Goal: Task Accomplishment & Management: Manage account settings

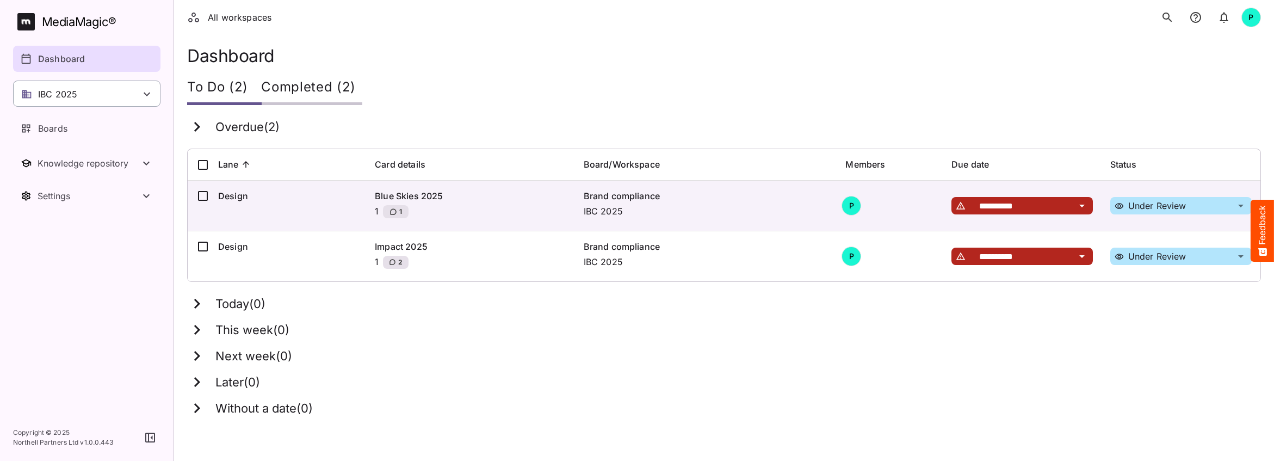
click at [65, 89] on p "IBC 2025" at bounding box center [57, 94] width 39 height 13
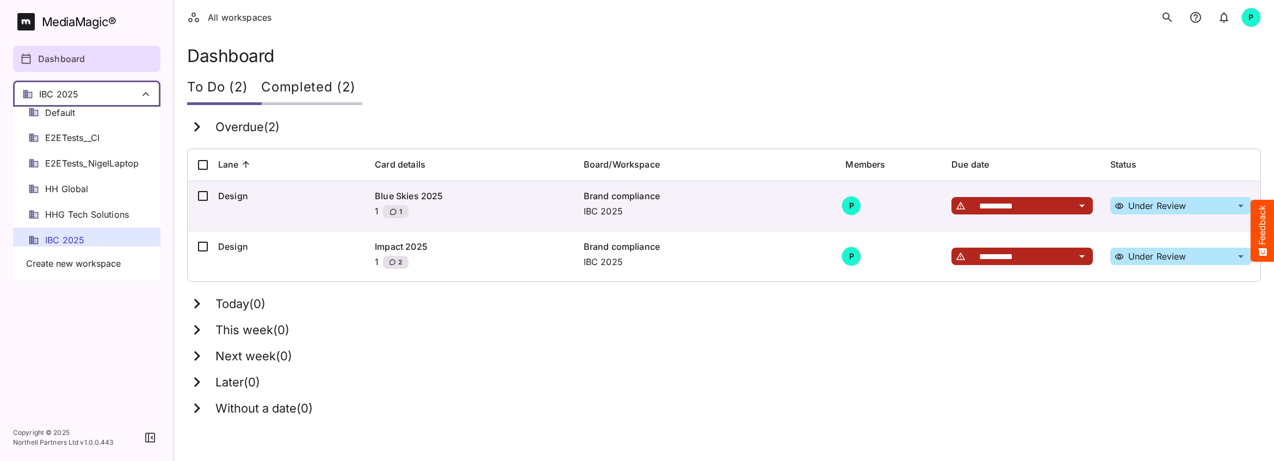
scroll to position [152, 0]
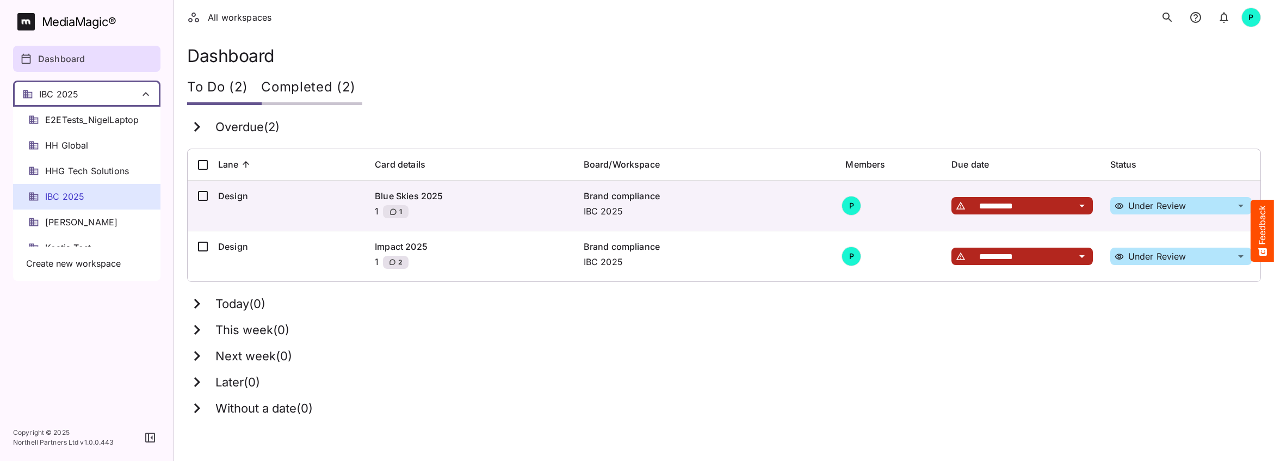
click at [66, 144] on span "HH Global" at bounding box center [67, 145] width 44 height 13
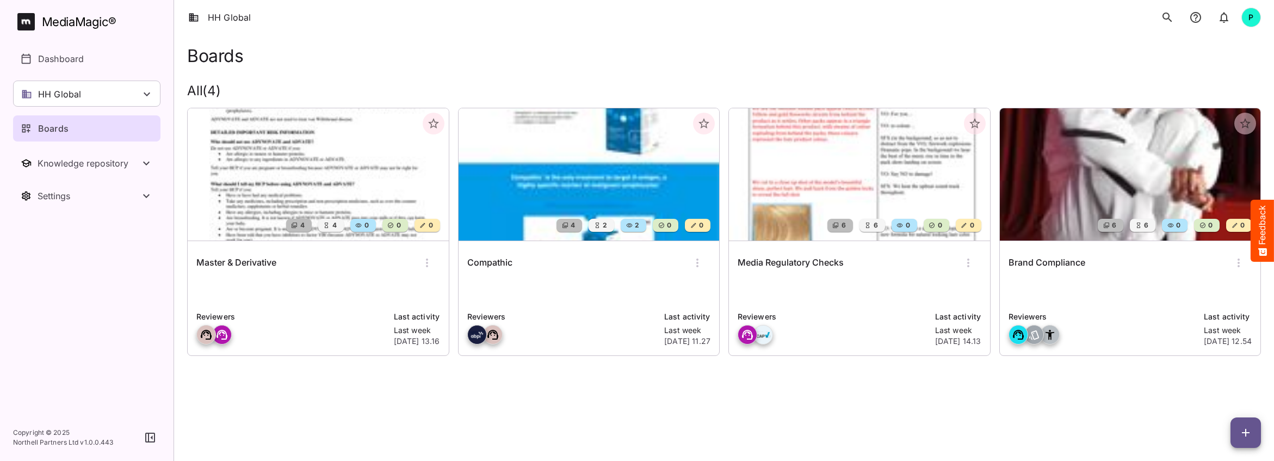
click at [553, 189] on img at bounding box center [589, 174] width 261 height 132
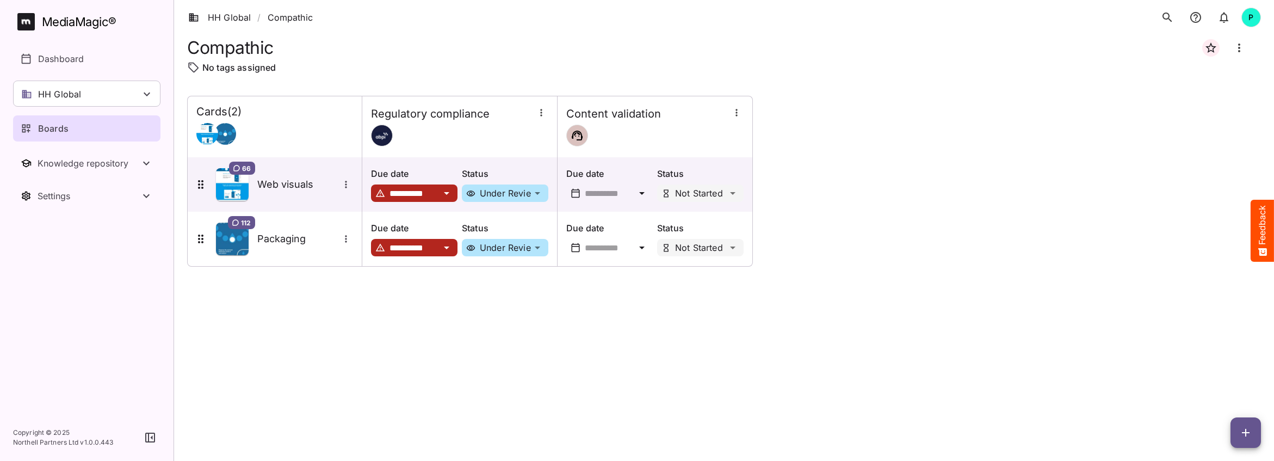
click at [85, 128] on div "Boards" at bounding box center [87, 128] width 133 height 13
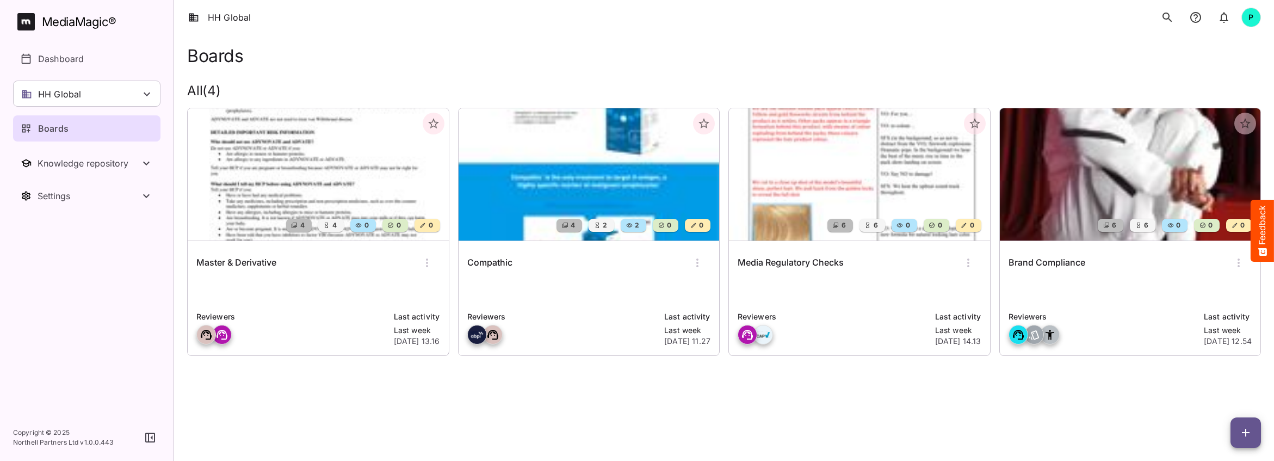
click at [544, 156] on img at bounding box center [589, 174] width 261 height 132
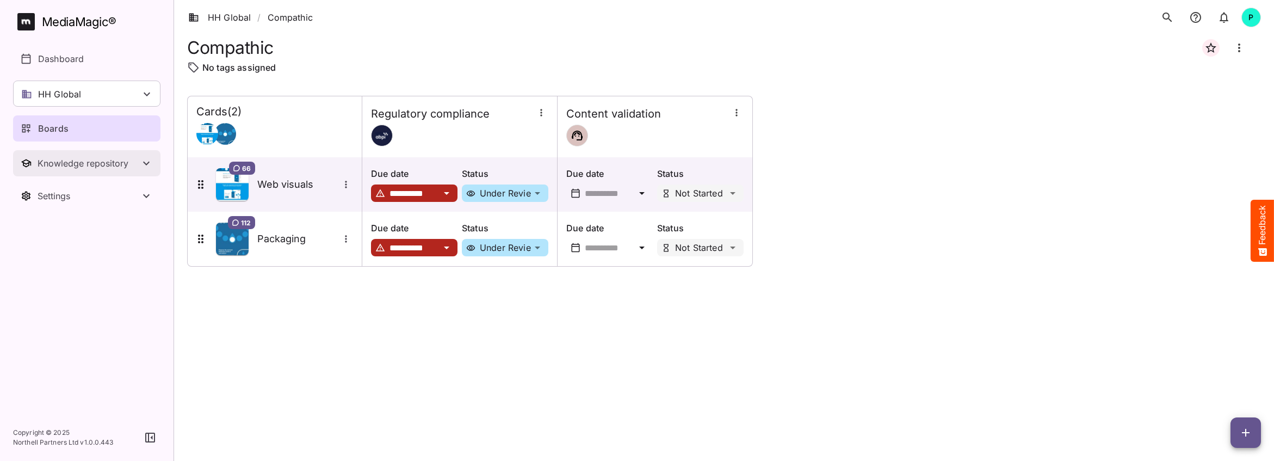
click at [85, 169] on button "Knowledge repository" at bounding box center [86, 163] width 147 height 26
click at [66, 189] on p "Dictionary" at bounding box center [59, 191] width 43 height 13
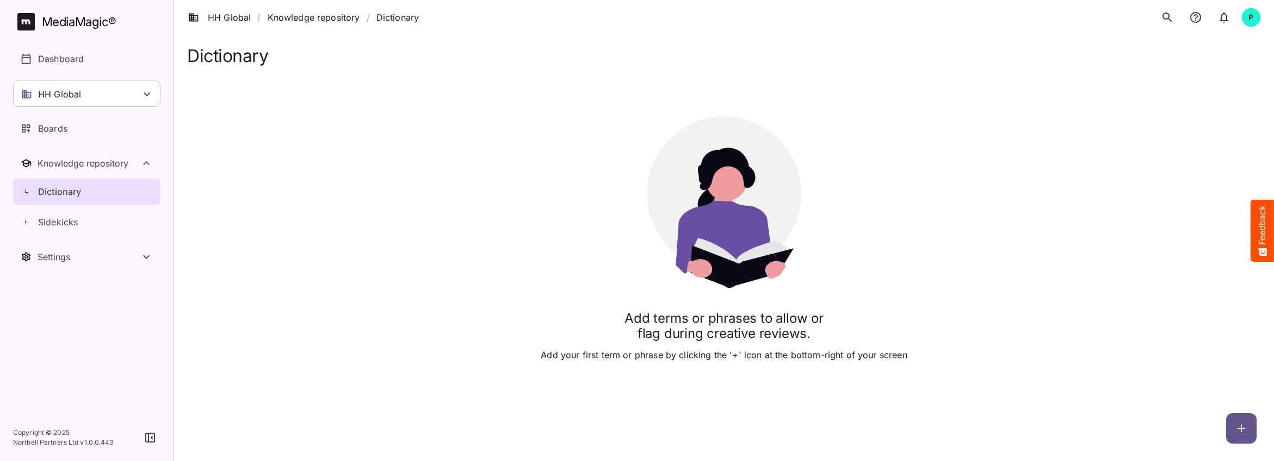
click at [1243, 433] on icon "button" at bounding box center [1241, 428] width 13 height 13
click at [87, 187] on div at bounding box center [637, 230] width 1274 height 461
click at [69, 126] on div "Boards" at bounding box center [87, 128] width 133 height 13
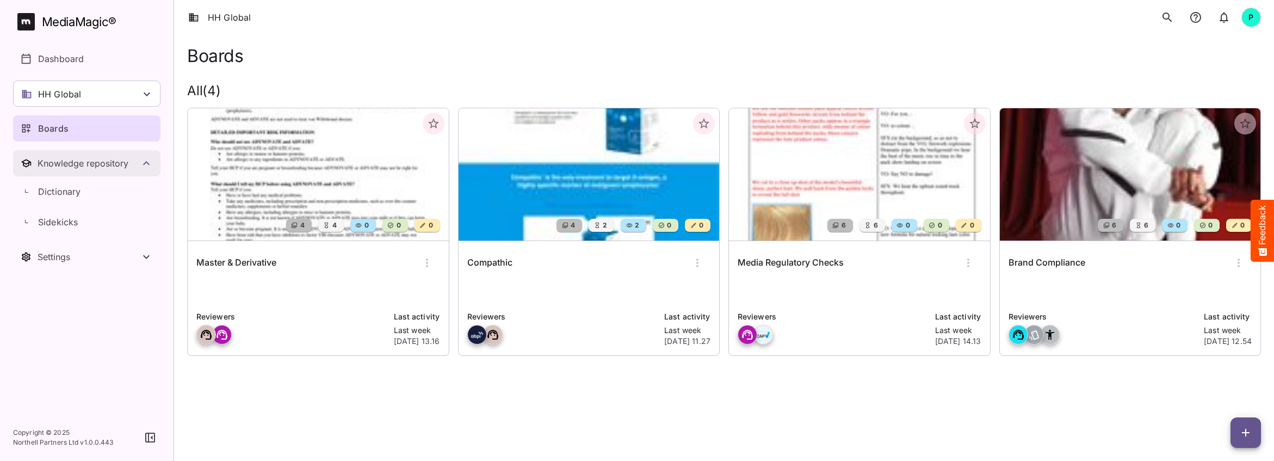
click at [141, 162] on icon "Toggle Knowledge repository" at bounding box center [146, 163] width 13 height 13
click at [140, 162] on icon "Toggle Knowledge repository" at bounding box center [146, 163] width 13 height 13
click at [74, 186] on p "Dictionary" at bounding box center [59, 191] width 43 height 13
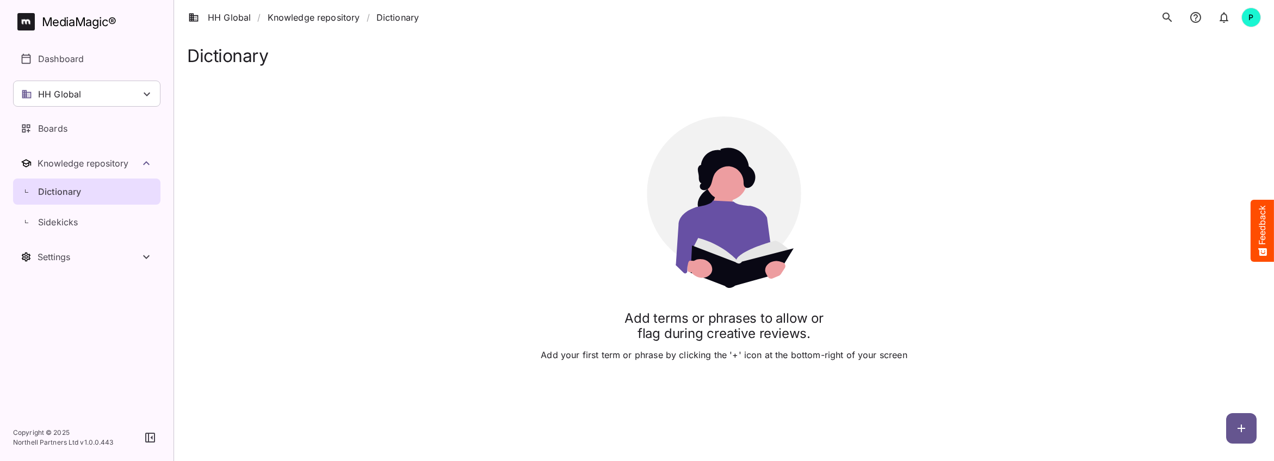
click at [1243, 430] on icon "button" at bounding box center [1241, 428] width 13 height 13
click at [1162, 426] on p "Add new terms (bulk)" at bounding box center [1167, 428] width 92 height 13
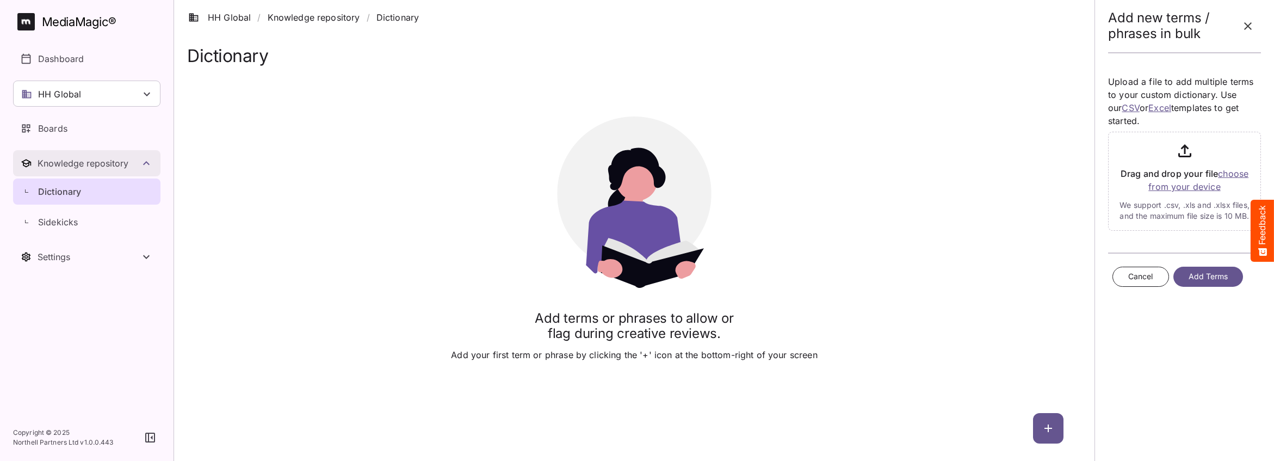
click at [100, 158] on div "Knowledge repository" at bounding box center [89, 163] width 102 height 11
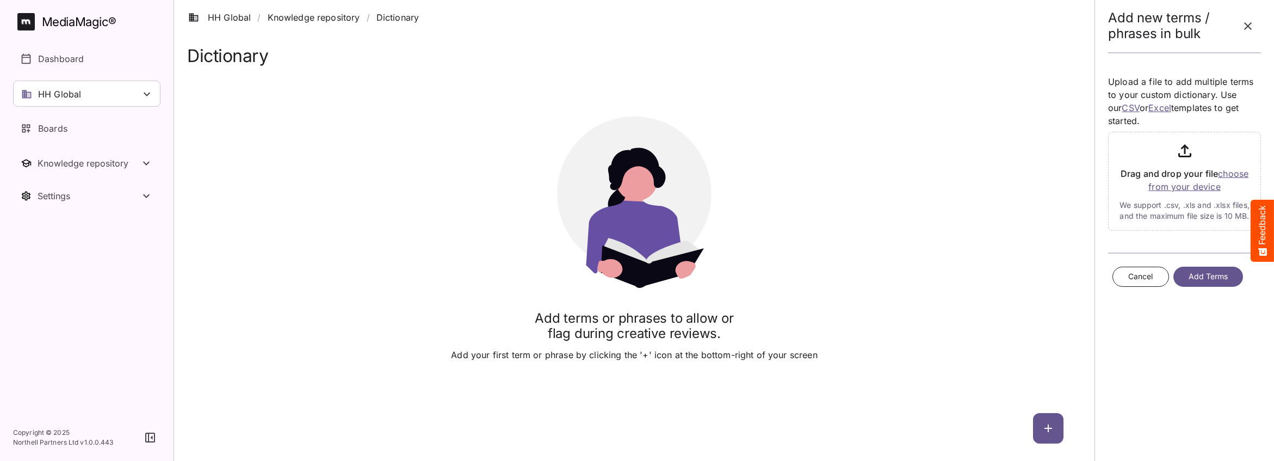
click at [1250, 26] on icon "button" at bounding box center [1248, 26] width 13 height 13
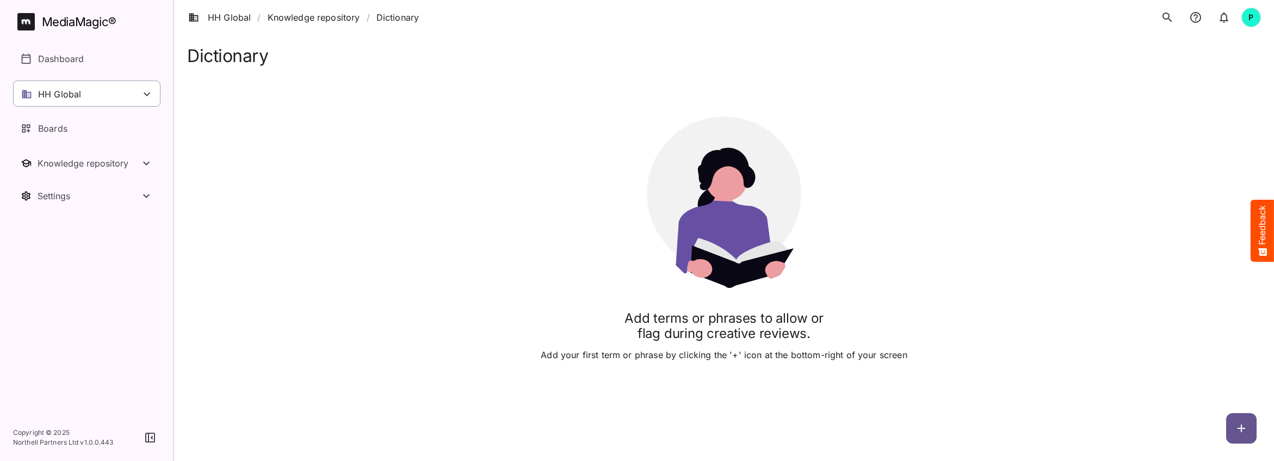
click at [152, 92] on icon at bounding box center [146, 94] width 13 height 13
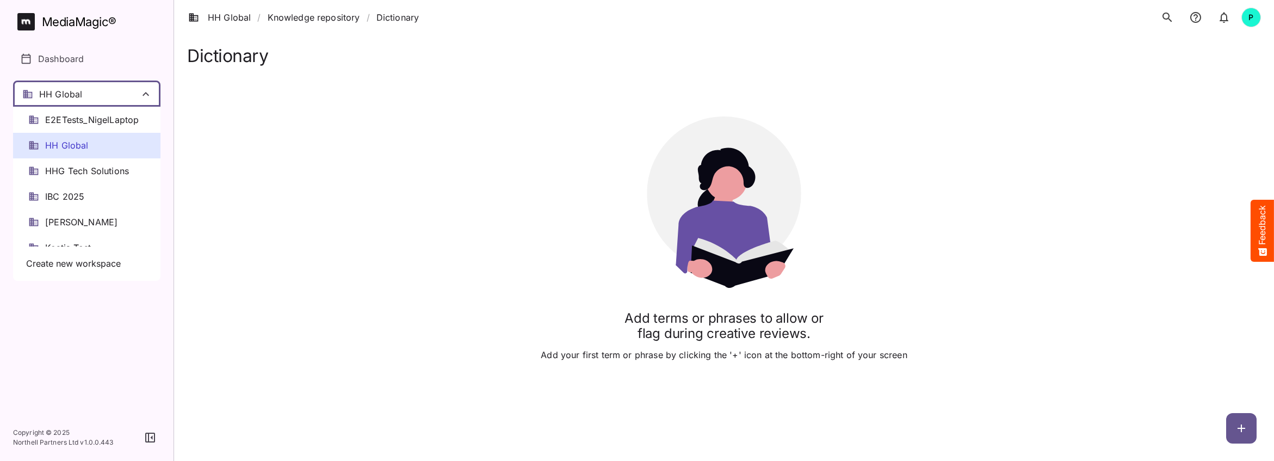
click at [86, 150] on span "HH Global" at bounding box center [67, 145] width 44 height 13
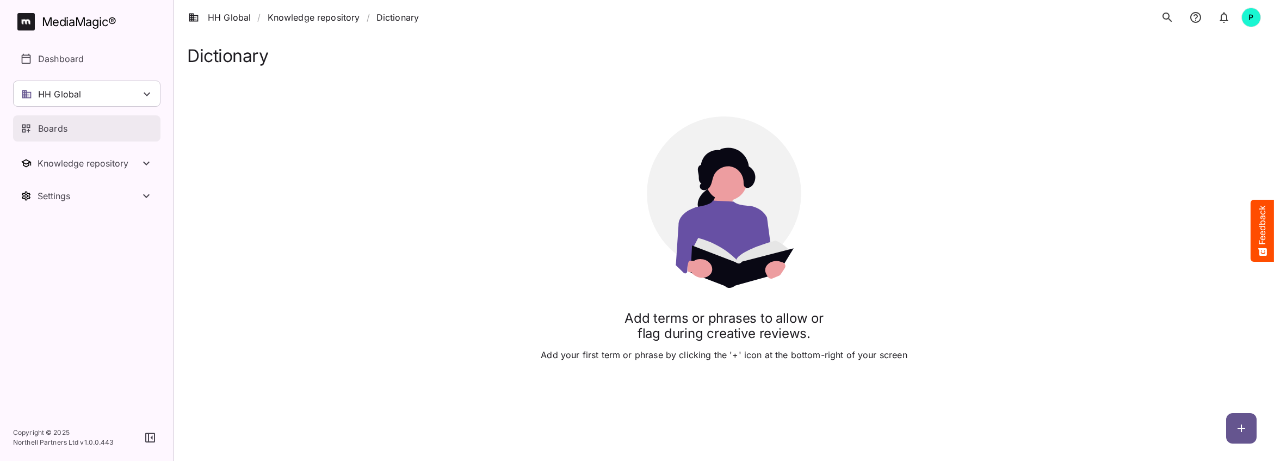
click at [66, 123] on p "Boards" at bounding box center [52, 128] width 29 height 13
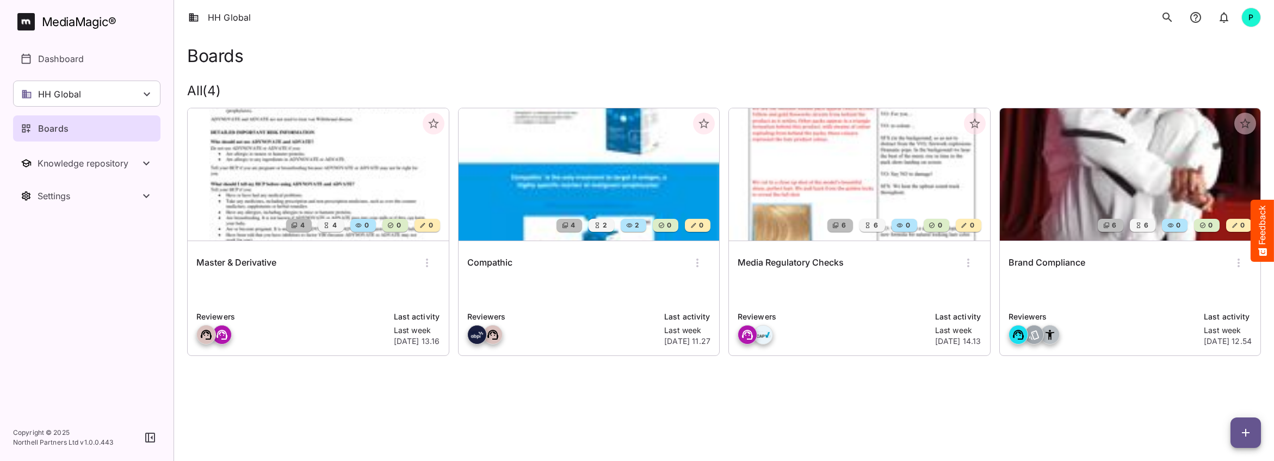
click at [591, 165] on img at bounding box center [589, 174] width 261 height 132
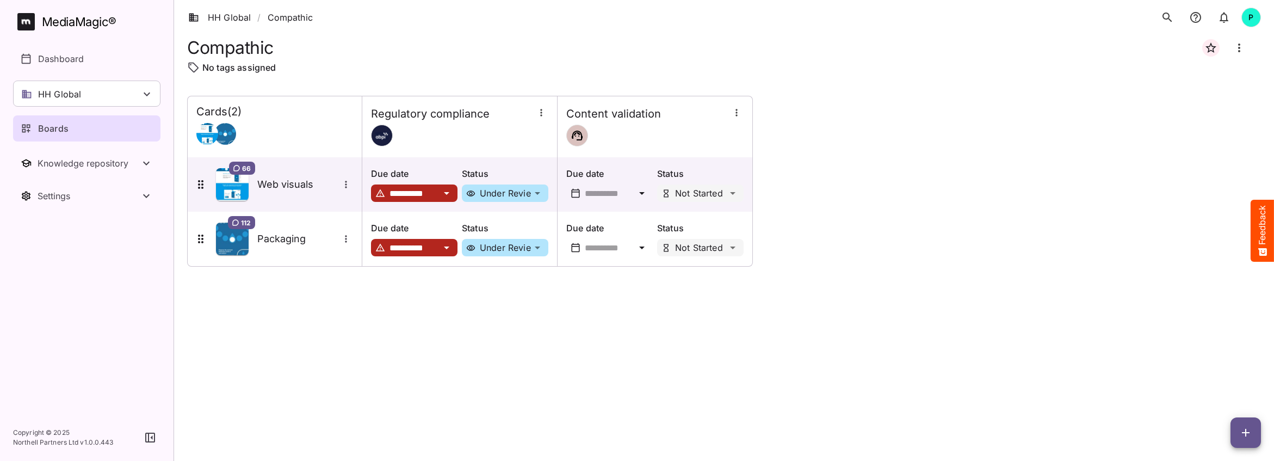
click at [544, 112] on icon "button" at bounding box center [541, 112] width 11 height 11
click at [515, 59] on div at bounding box center [637, 230] width 1274 height 461
click at [540, 112] on icon "button" at bounding box center [541, 112] width 11 height 11
click at [589, 186] on p "Manage sidekicks" at bounding box center [585, 187] width 76 height 13
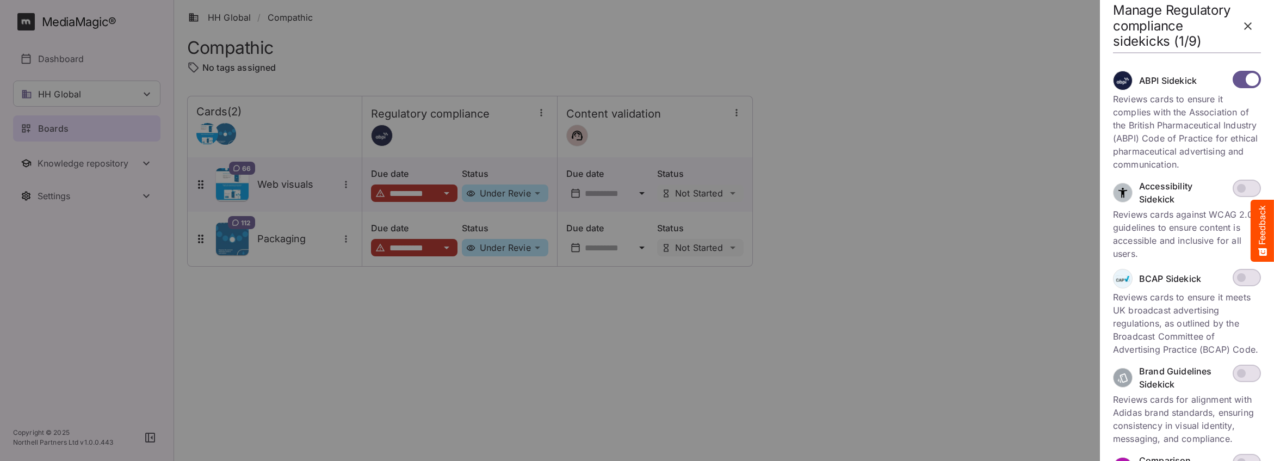
scroll to position [337, 0]
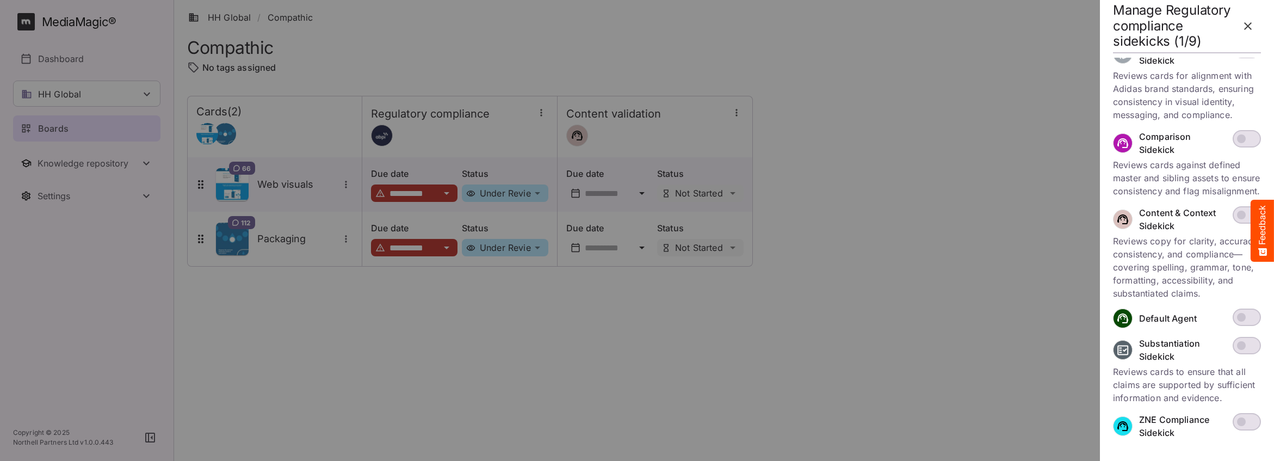
click at [1209, 158] on p "Reviews cards against defined master and sibling assets to ensure consistency a…" at bounding box center [1187, 177] width 148 height 39
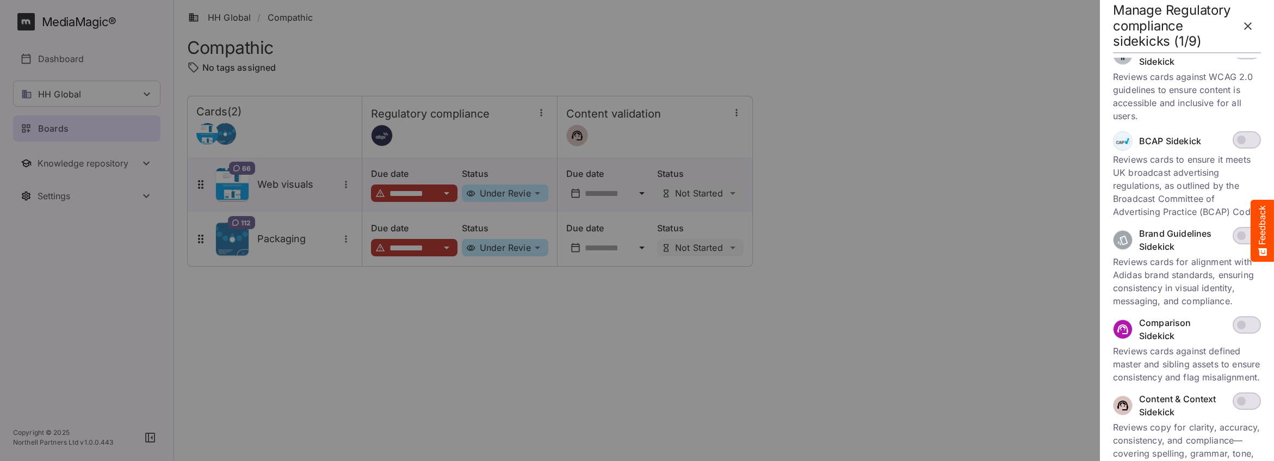
scroll to position [0, 0]
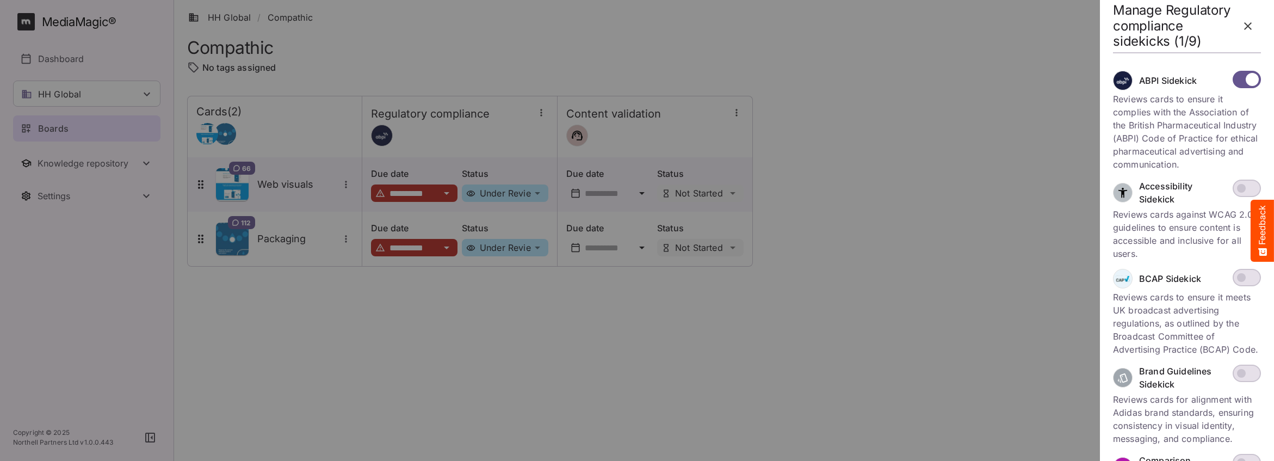
click at [1249, 29] on icon "button" at bounding box center [1248, 26] width 13 height 13
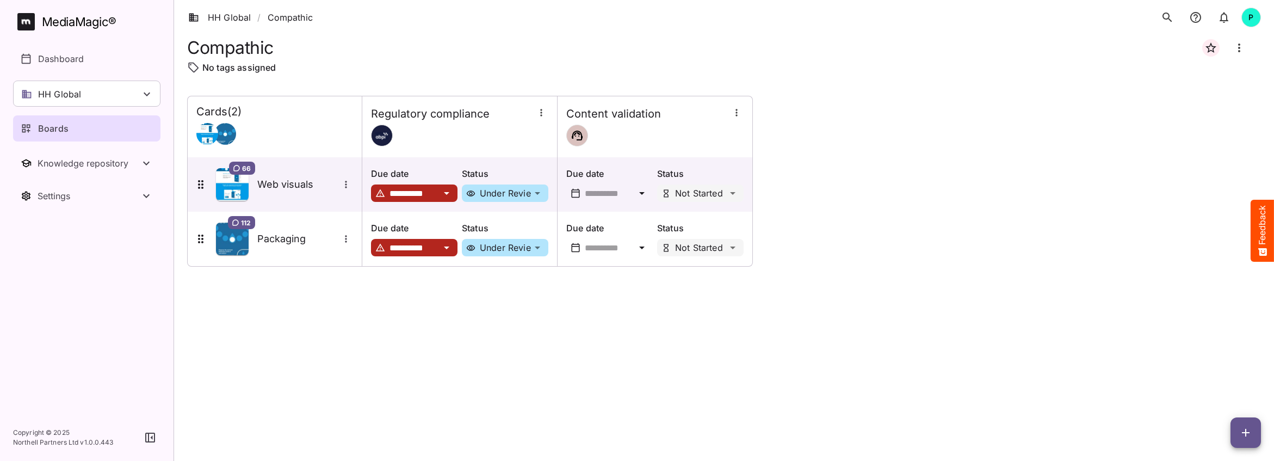
click at [87, 121] on link "Boards" at bounding box center [86, 128] width 147 height 26
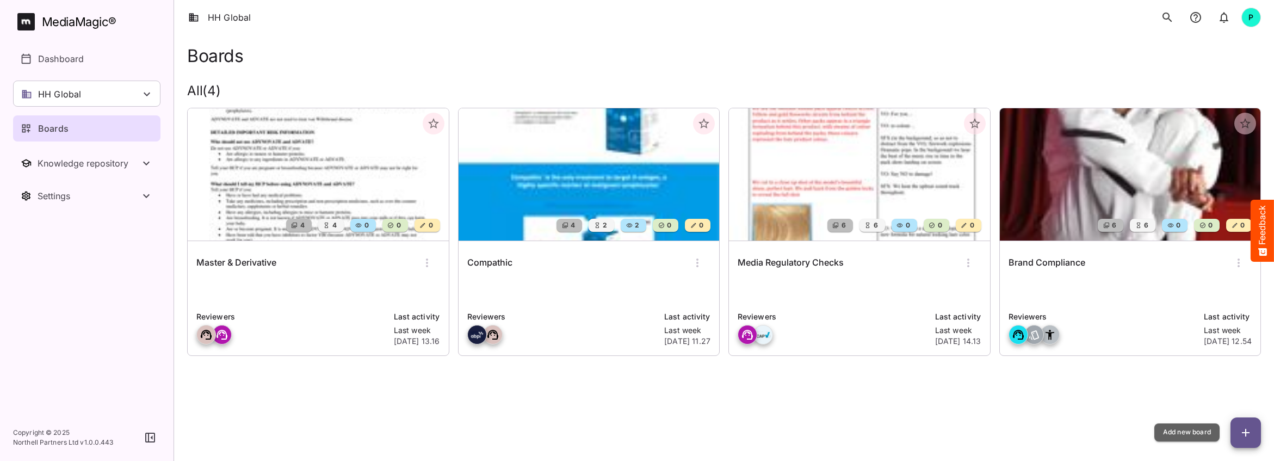
click at [1250, 434] on icon "button" at bounding box center [1245, 432] width 13 height 13
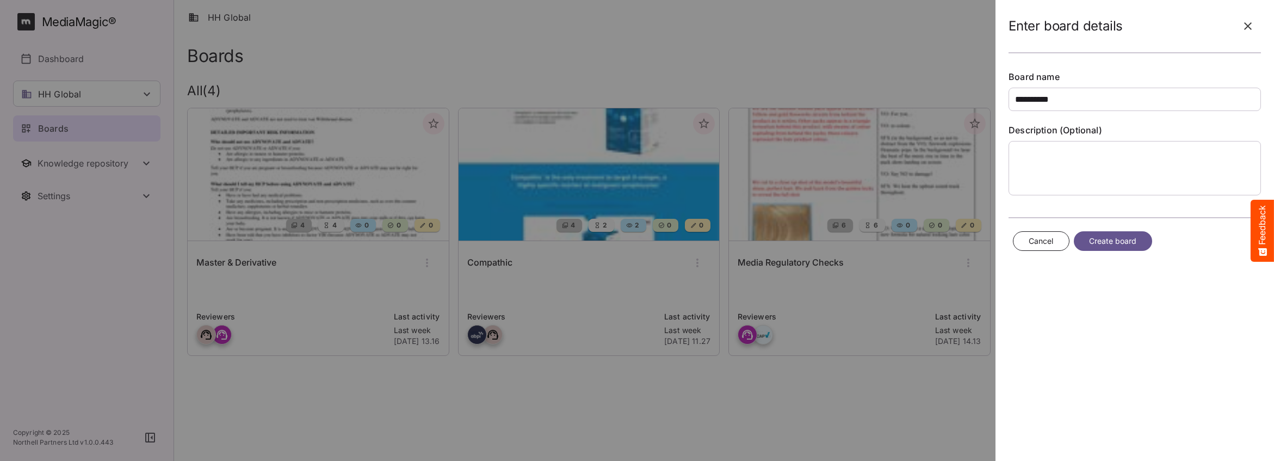
type input "**********"
click at [1106, 237] on span "Create board" at bounding box center [1113, 241] width 48 height 14
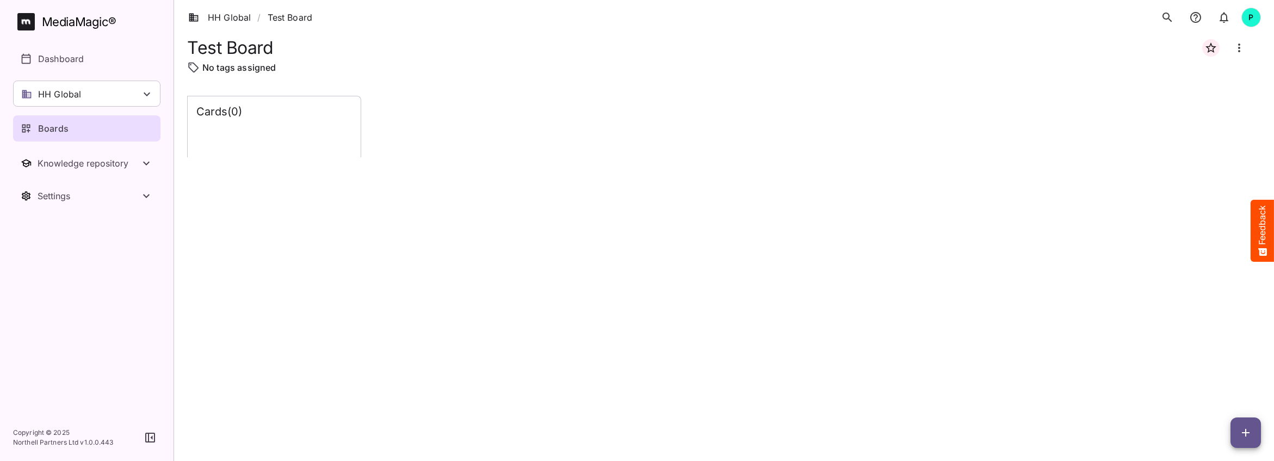
click at [1243, 427] on icon "button" at bounding box center [1245, 432] width 13 height 13
click at [1213, 392] on p "Add new lane" at bounding box center [1218, 386] width 59 height 13
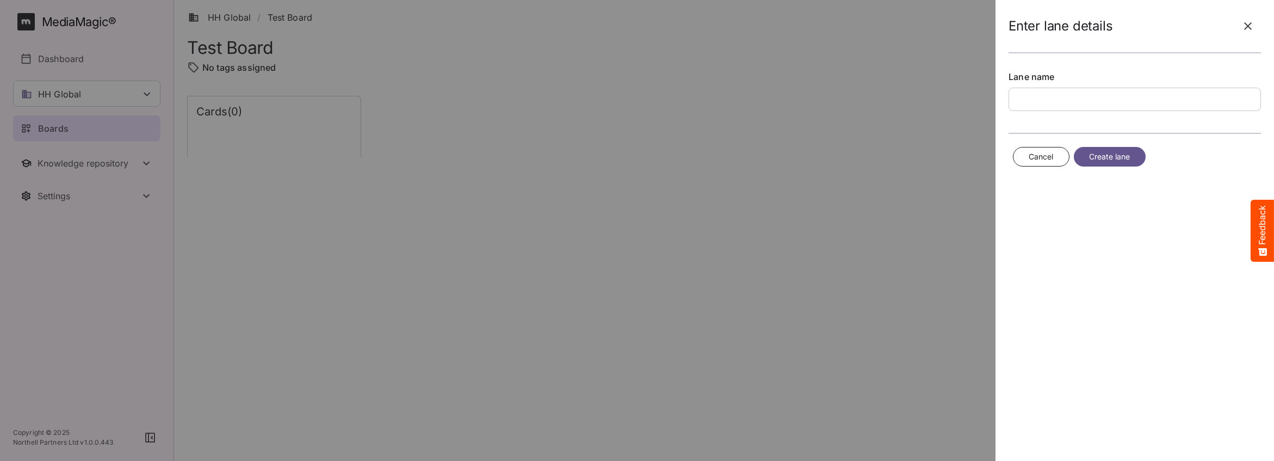
type input "*"
click at [1246, 22] on icon "button" at bounding box center [1248, 26] width 13 height 13
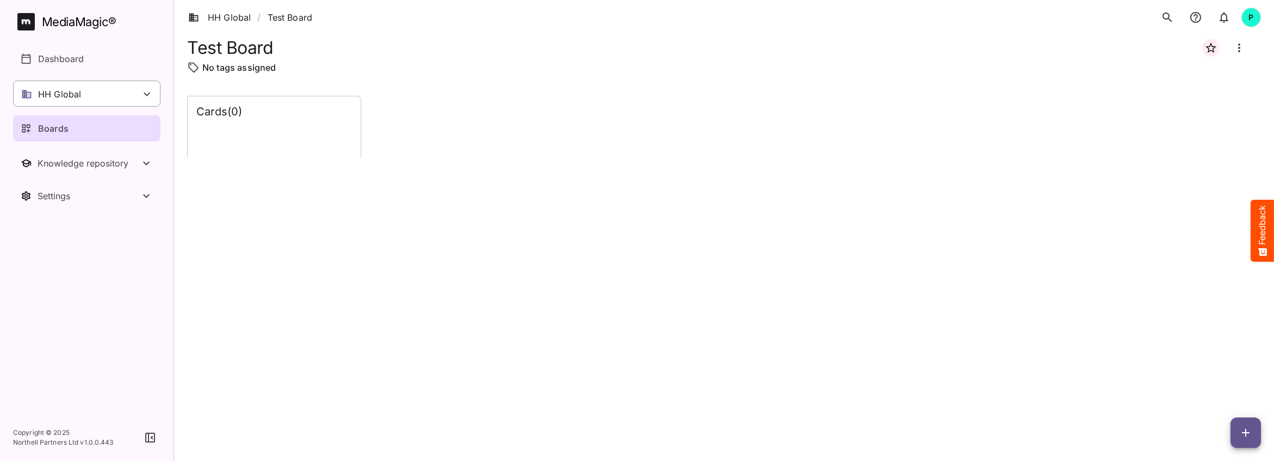
click at [83, 94] on div "HH Global" at bounding box center [86, 94] width 147 height 26
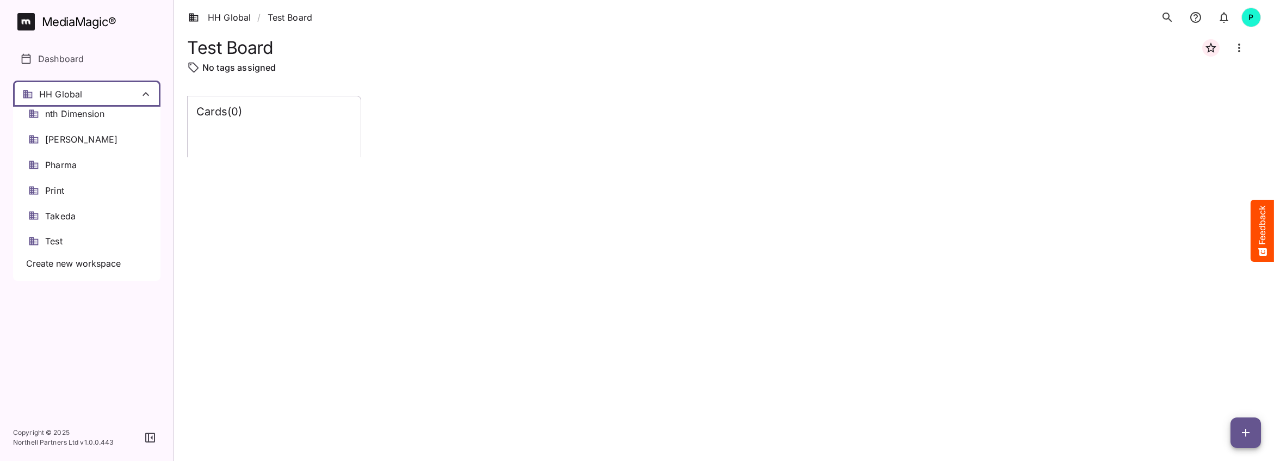
scroll to position [423, 0]
click at [61, 203] on span "Takeda" at bounding box center [60, 208] width 30 height 13
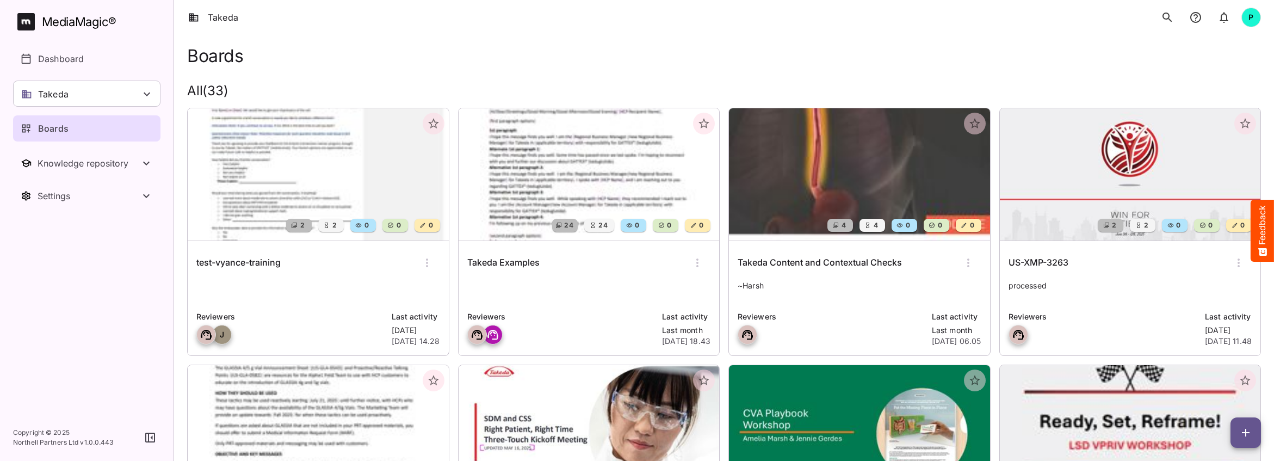
click at [91, 90] on div "Takeda" at bounding box center [86, 94] width 147 height 26
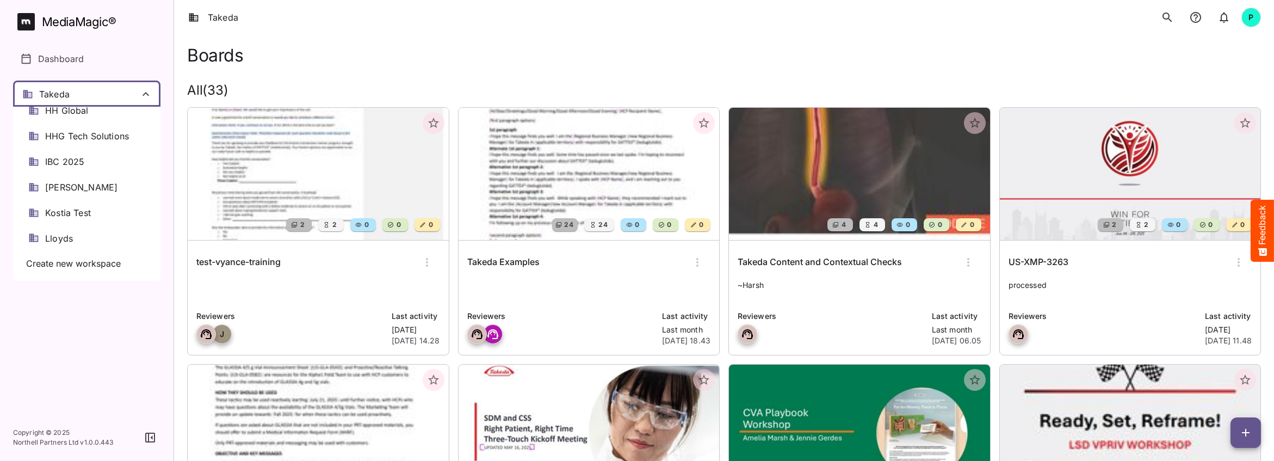
scroll to position [172, 0]
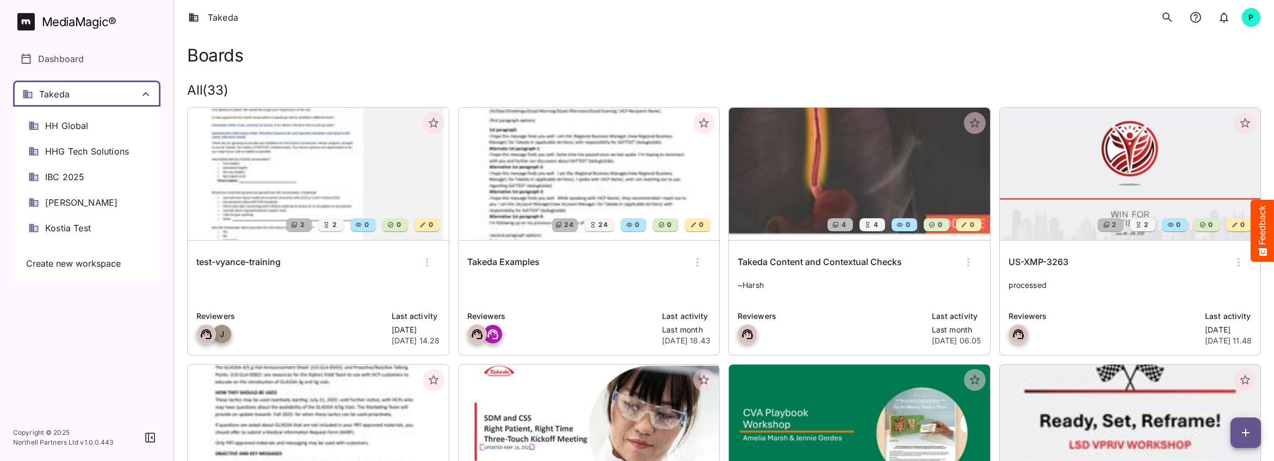
click at [90, 116] on div "HH Global" at bounding box center [86, 126] width 147 height 26
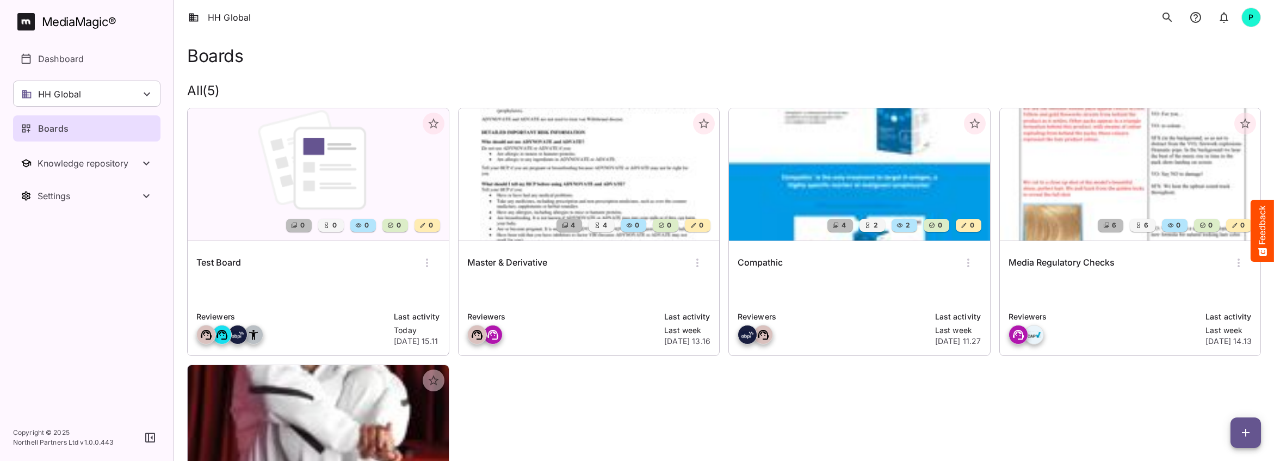
click at [328, 177] on img at bounding box center [318, 174] width 261 height 132
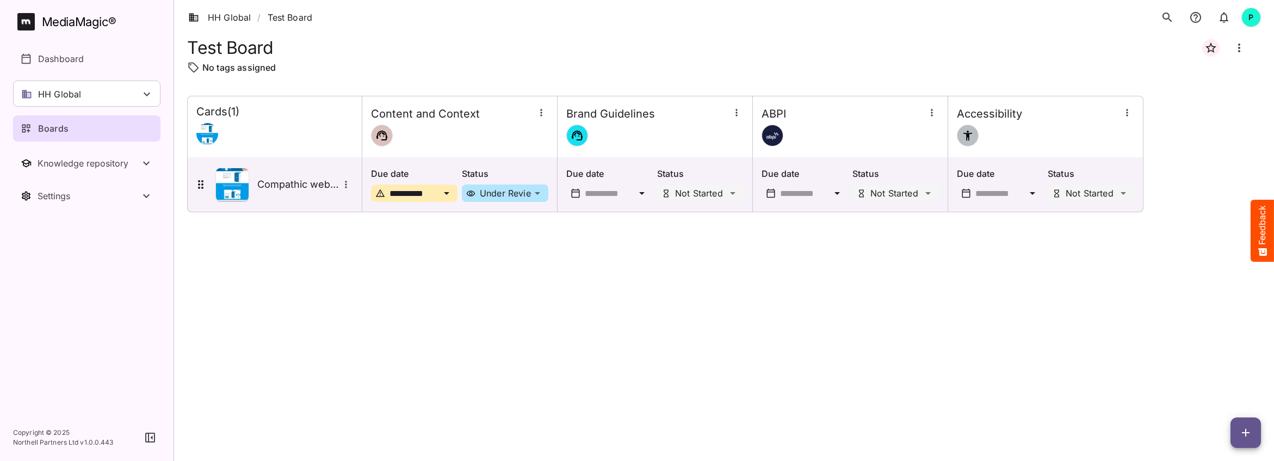
click at [84, 120] on link "Boards" at bounding box center [86, 128] width 147 height 26
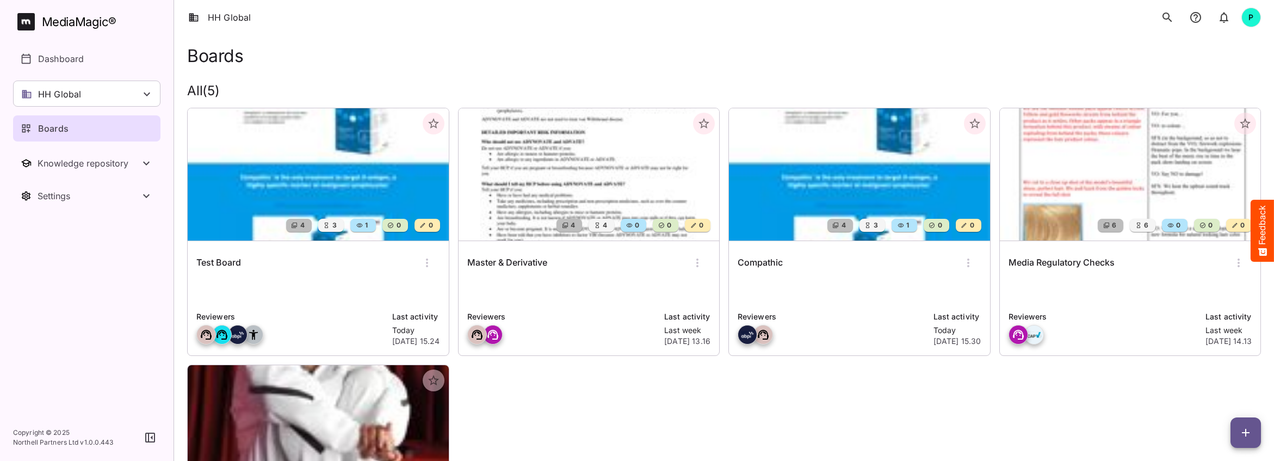
click at [882, 189] on img at bounding box center [859, 174] width 261 height 132
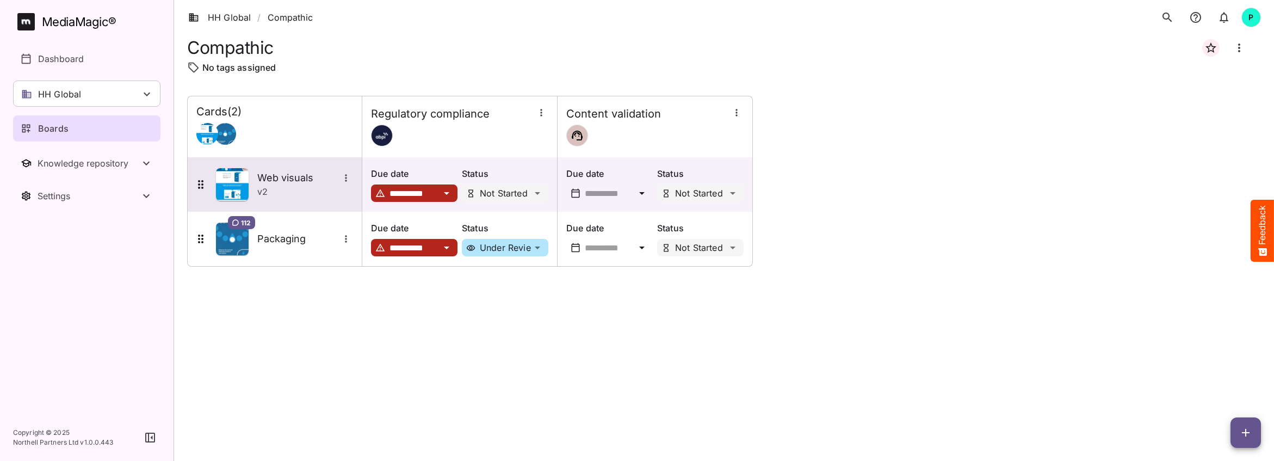
click at [289, 175] on h5 "Web visuals" at bounding box center [298, 177] width 82 height 13
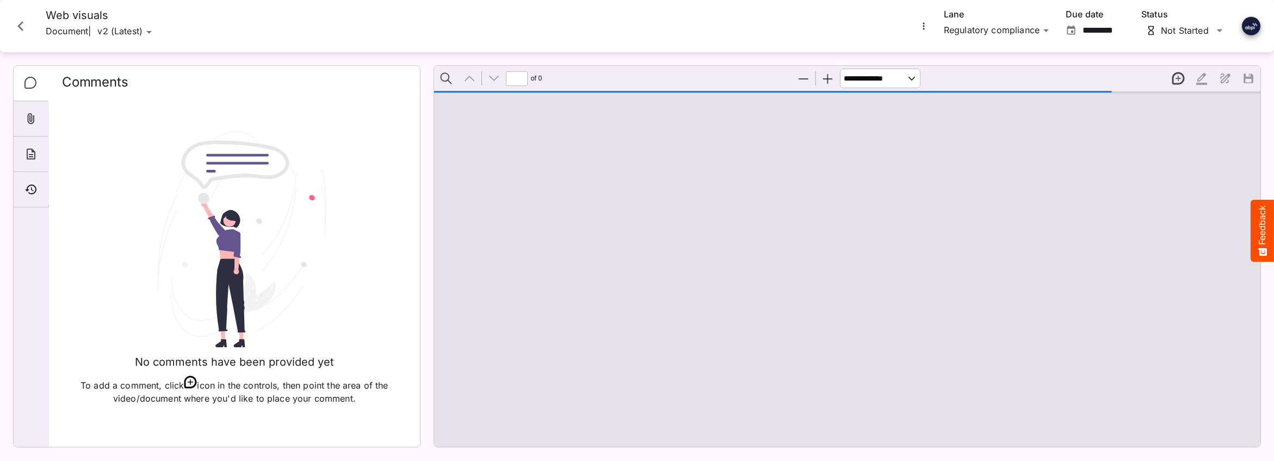
type input "*"
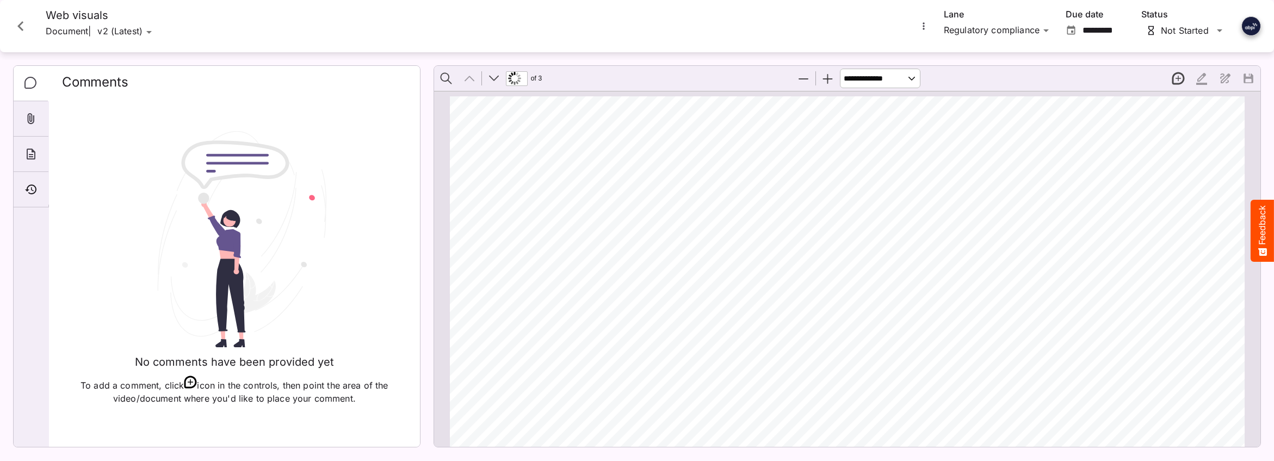
scroll to position [5, 0]
click at [30, 190] on icon "Timeline" at bounding box center [30, 189] width 13 height 13
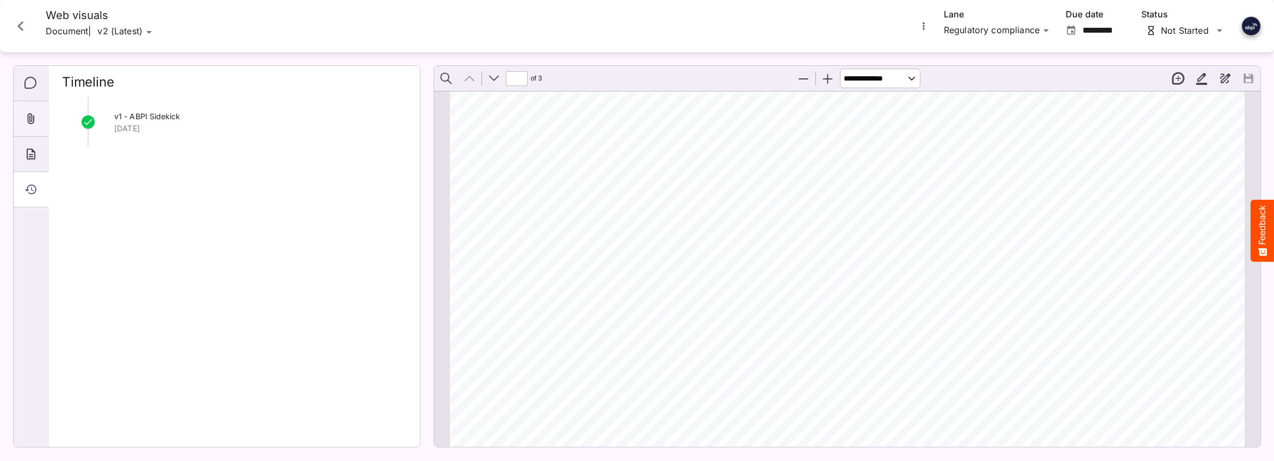
click at [28, 118] on icon "Attachments" at bounding box center [31, 118] width 7 height 11
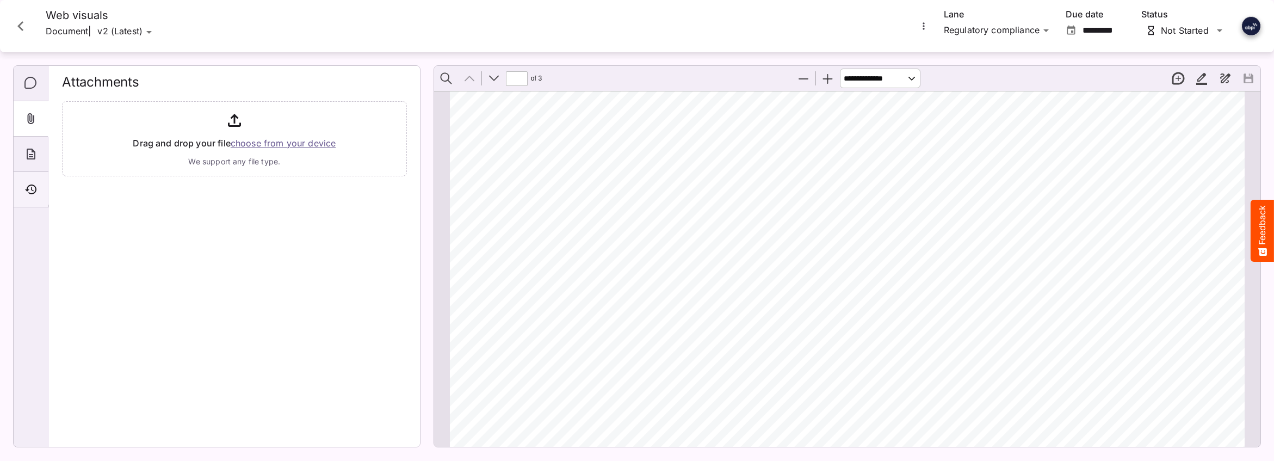
click at [30, 186] on icon "Timeline" at bounding box center [30, 189] width 13 height 13
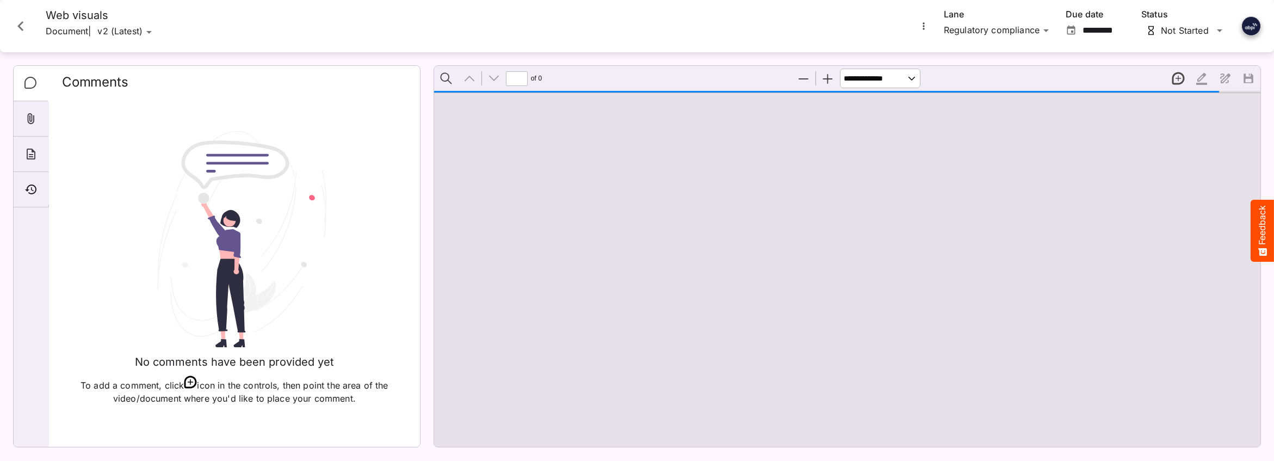
scroll to position [5, 0]
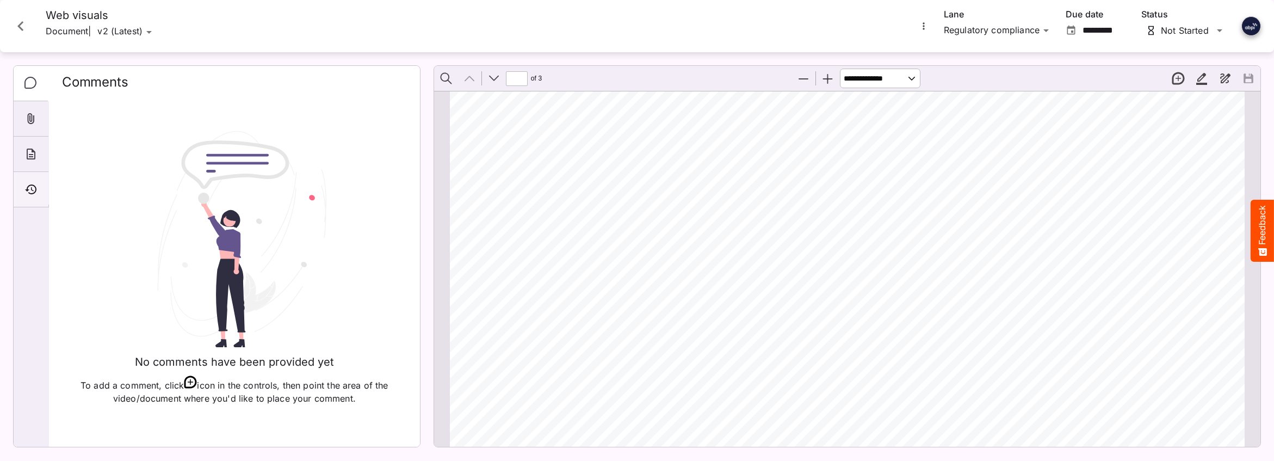
click at [34, 193] on icon "Timeline" at bounding box center [30, 189] width 11 height 10
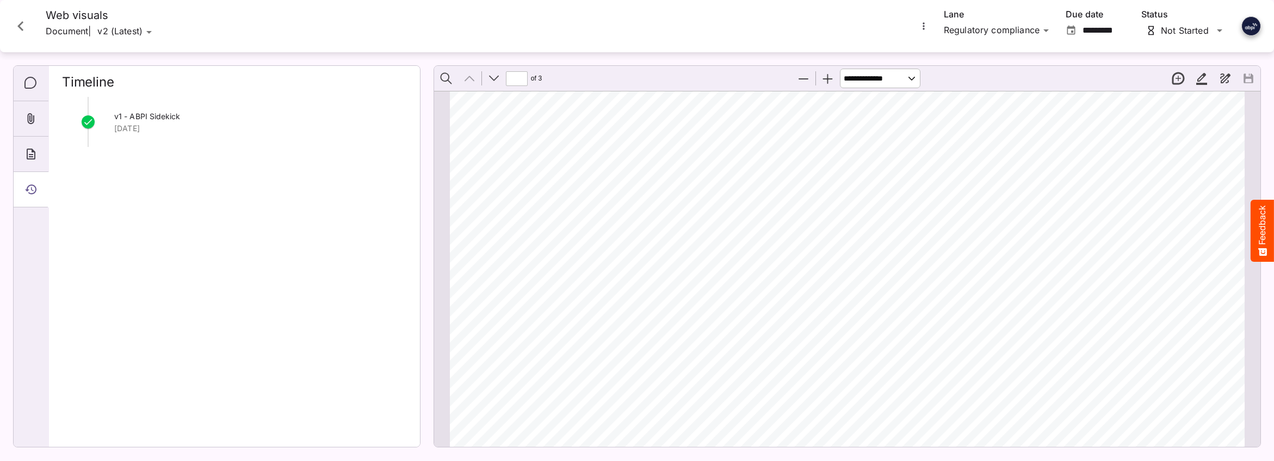
click at [924, 23] on icon "More options for Web visuals" at bounding box center [924, 25] width 2 height 7
click at [948, 74] on p "Compare versions" at bounding box center [979, 76] width 98 height 13
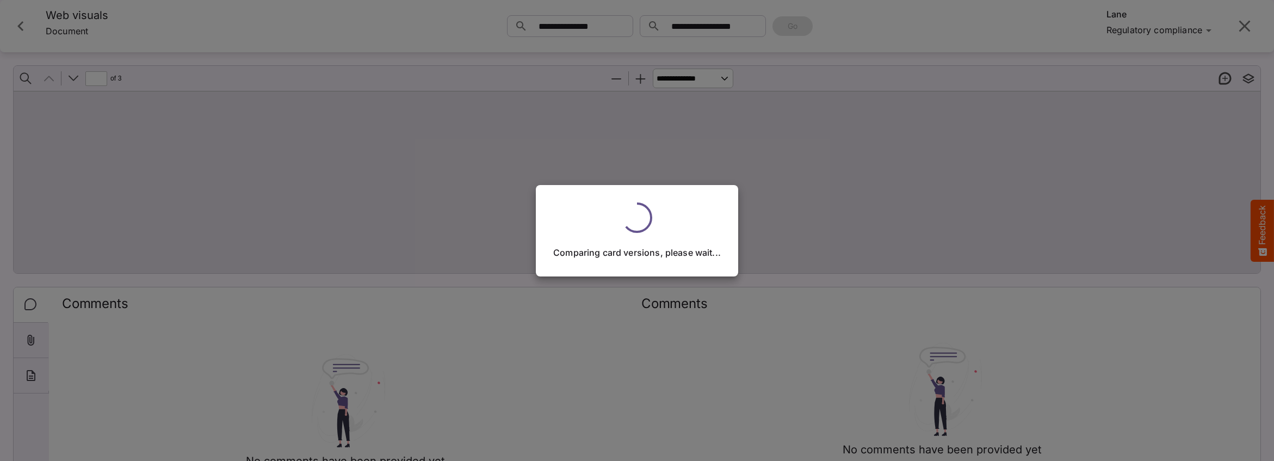
type input "*"
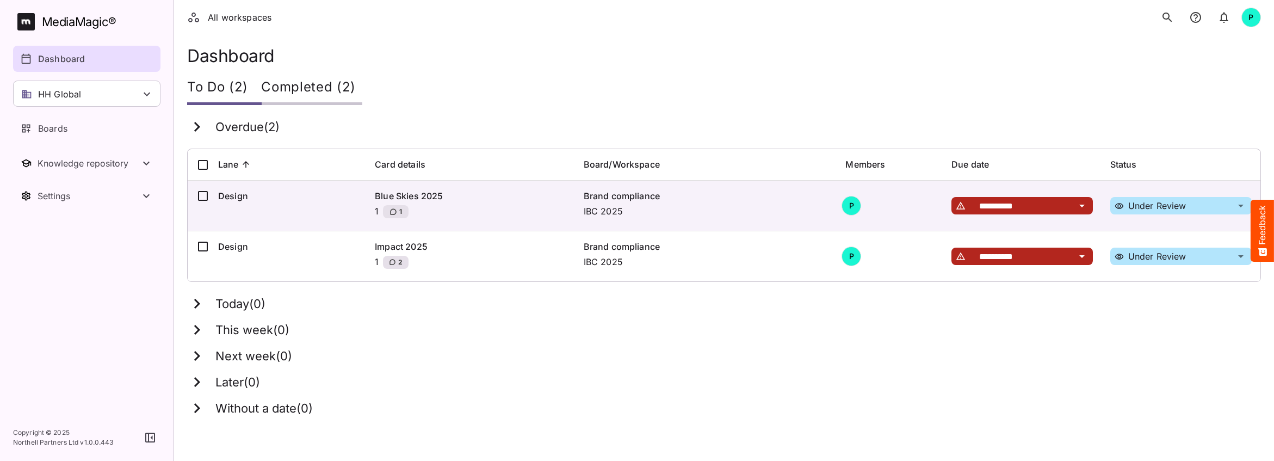
click at [82, 90] on div "HH Global" at bounding box center [86, 94] width 147 height 26
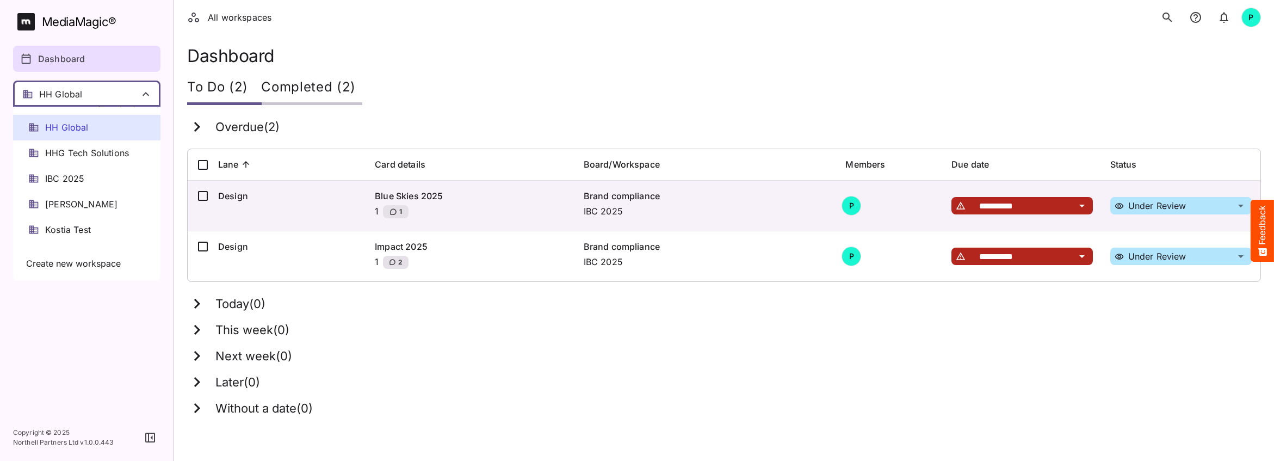
scroll to position [168, 0]
click at [73, 181] on span "IBC 2025" at bounding box center [64, 181] width 39 height 13
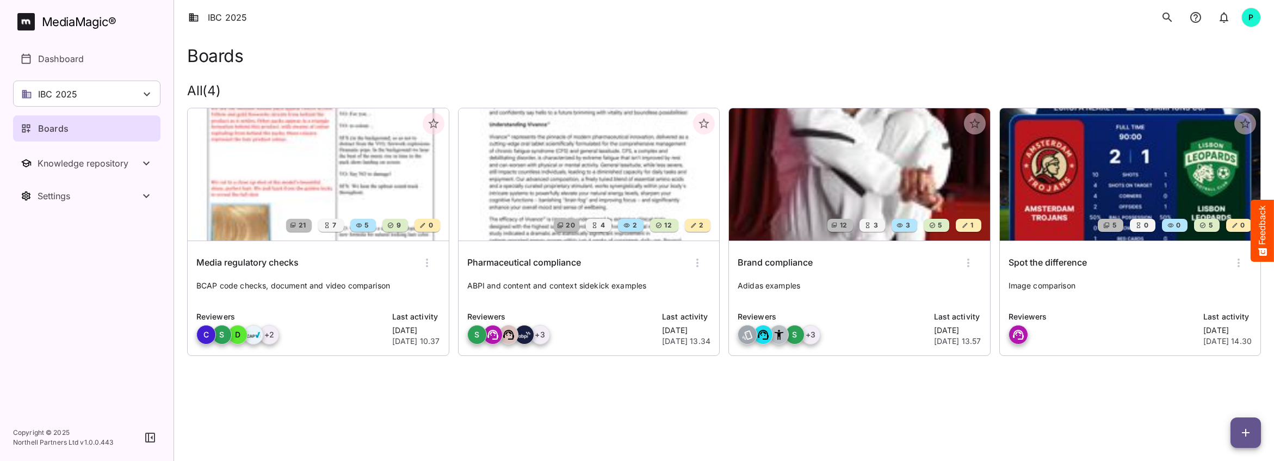
click at [845, 180] on img at bounding box center [859, 174] width 261 height 132
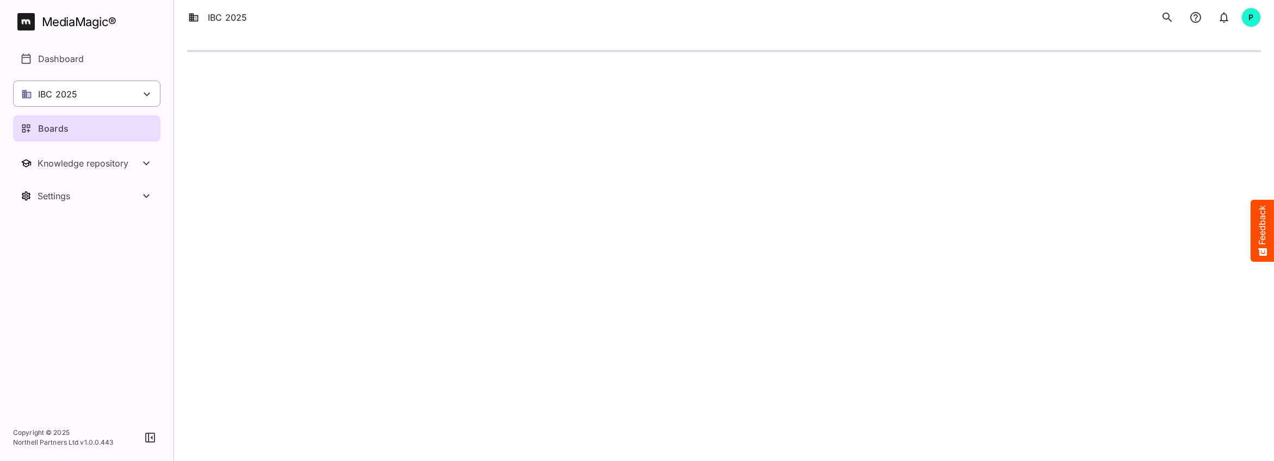
click at [98, 94] on div "IBC 2025" at bounding box center [86, 94] width 147 height 26
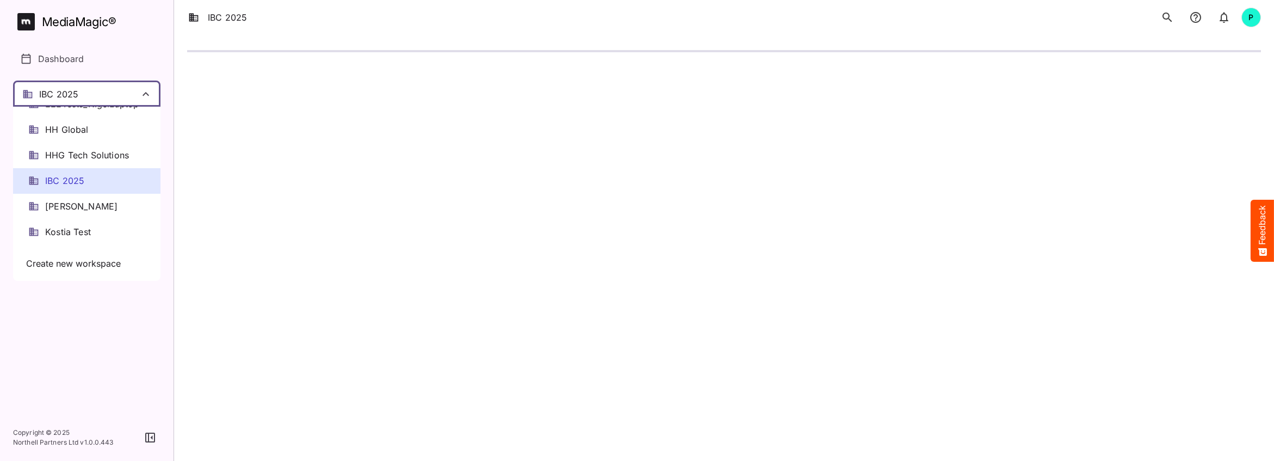
click at [76, 176] on span "IBC 2025" at bounding box center [64, 181] width 39 height 13
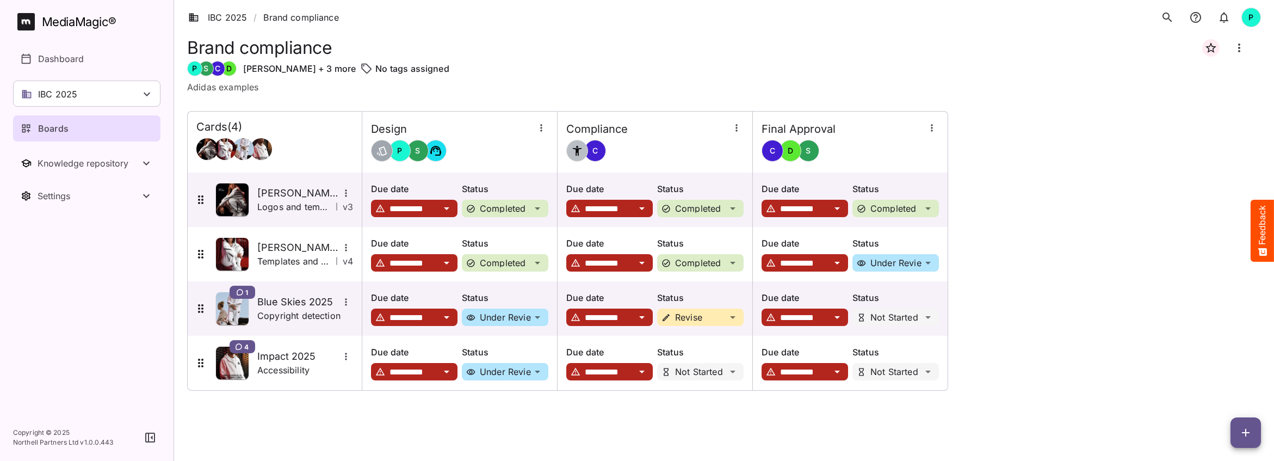
click at [65, 122] on p "Boards" at bounding box center [53, 128] width 30 height 13
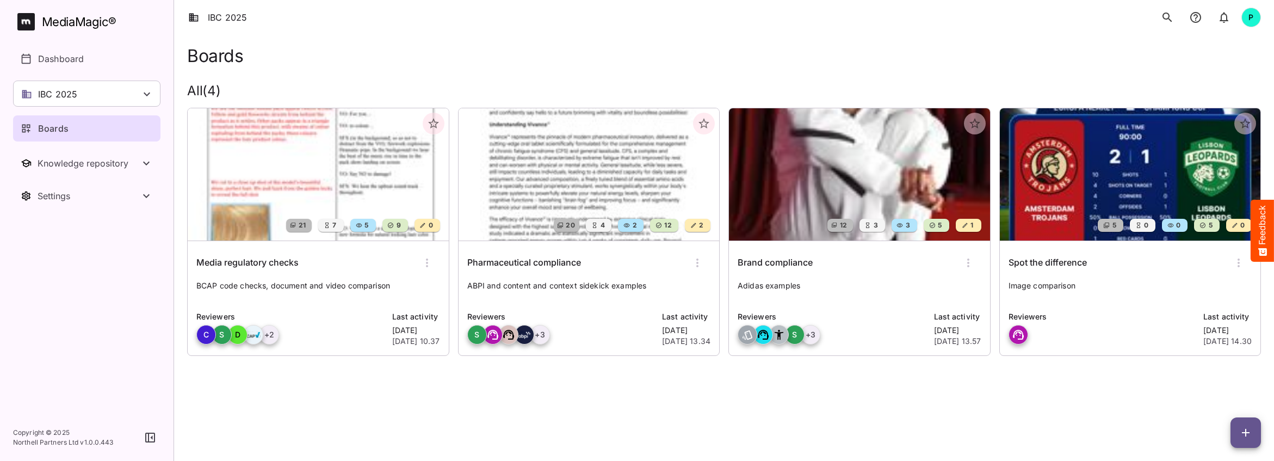
click at [268, 175] on img at bounding box center [318, 174] width 261 height 132
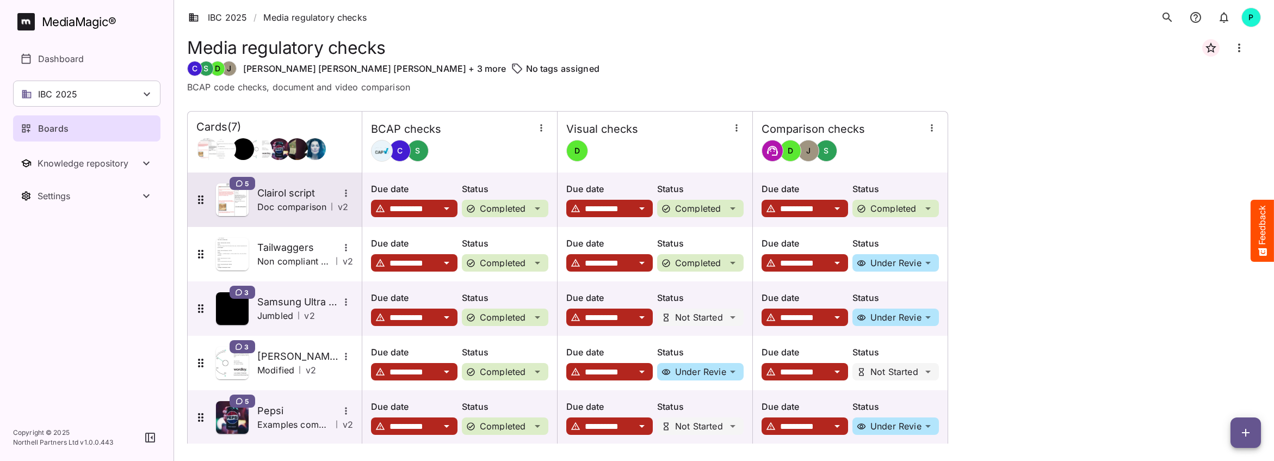
click at [256, 197] on div "5 Clairol script Doc comparison | v 2" at bounding box center [273, 199] width 159 height 33
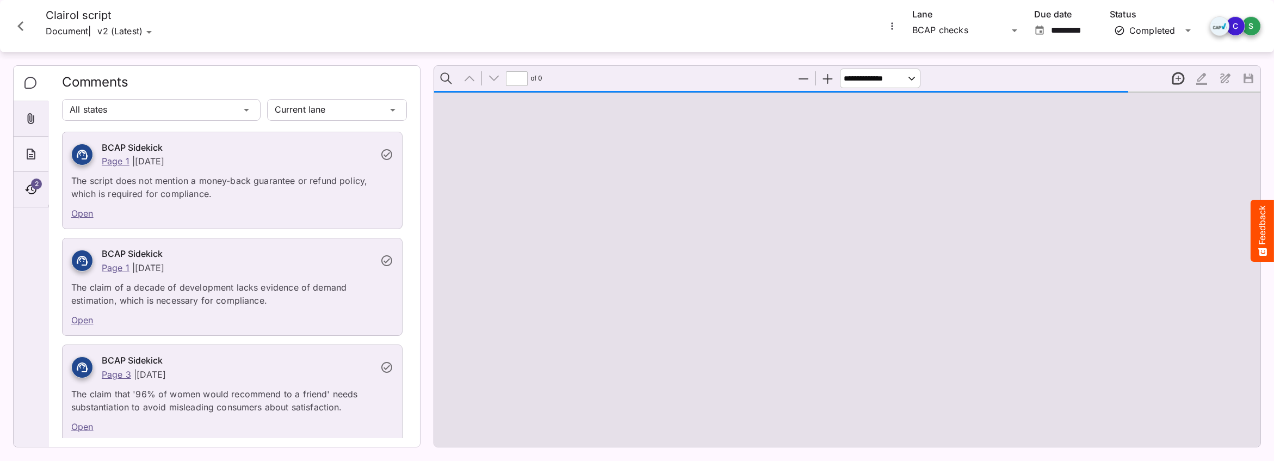
click at [33, 155] on icon "About" at bounding box center [30, 153] width 13 height 13
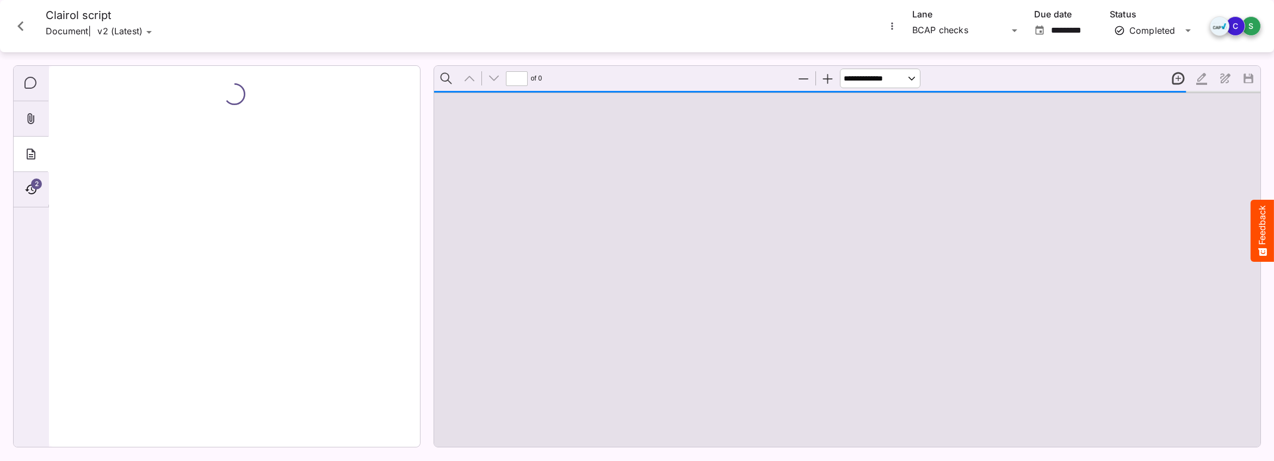
type input "*"
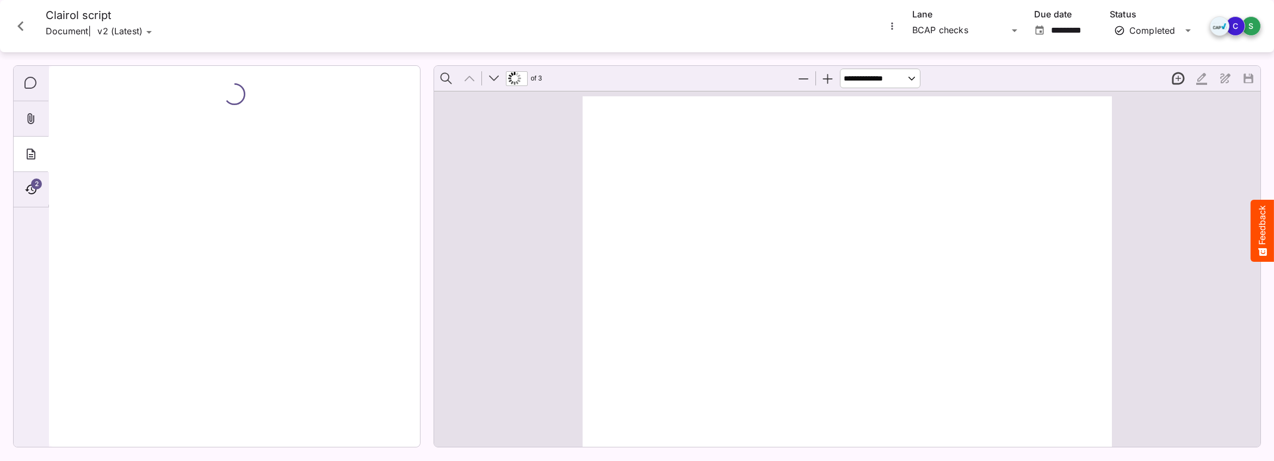
scroll to position [5, 0]
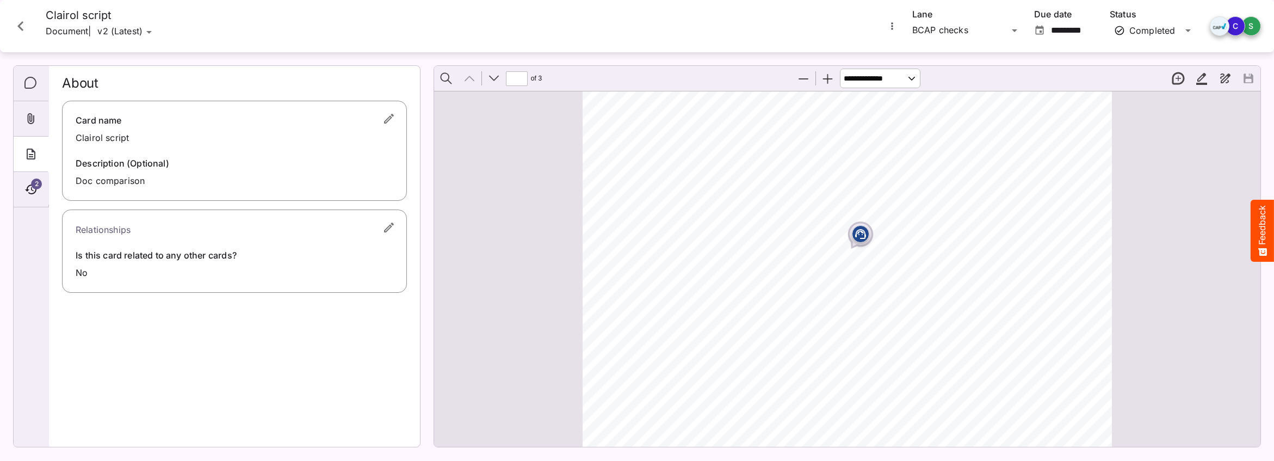
click at [26, 147] on icon "About" at bounding box center [30, 153] width 13 height 13
click at [27, 152] on icon "About" at bounding box center [31, 154] width 9 height 11
click at [20, 21] on icon "Close card" at bounding box center [21, 26] width 20 height 20
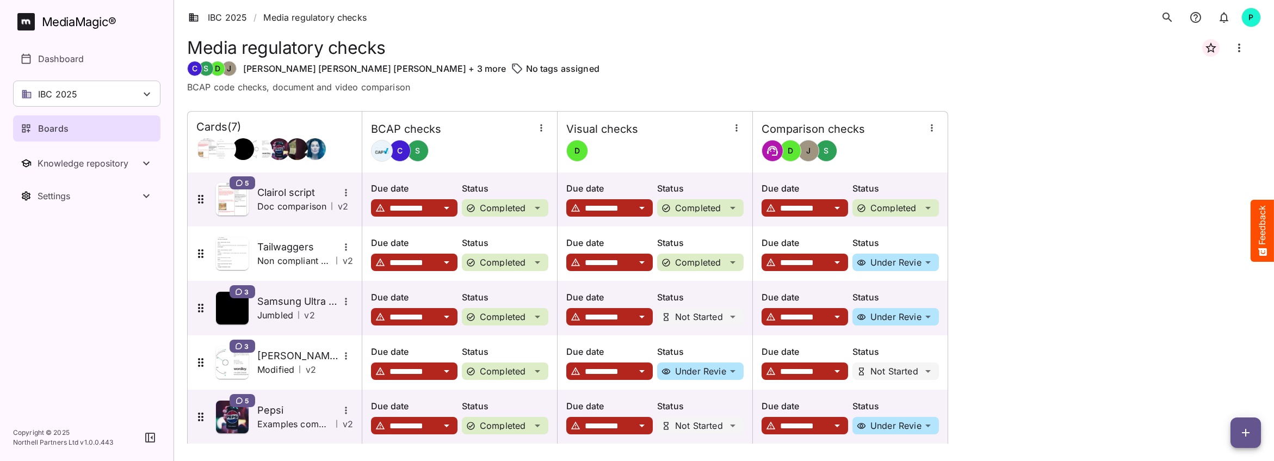
click at [60, 127] on p "Boards" at bounding box center [53, 128] width 30 height 13
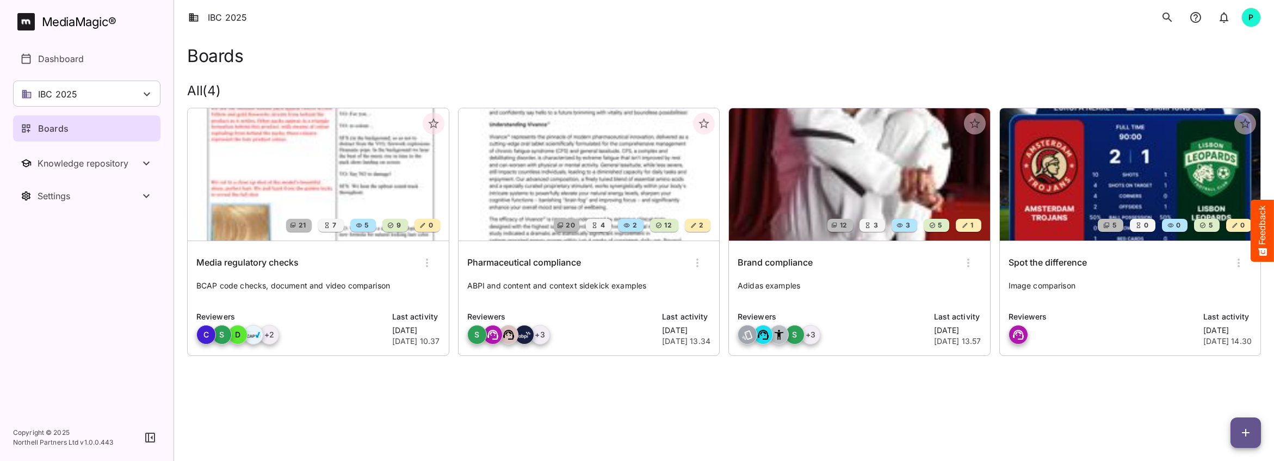
click at [518, 170] on img at bounding box center [589, 174] width 261 height 132
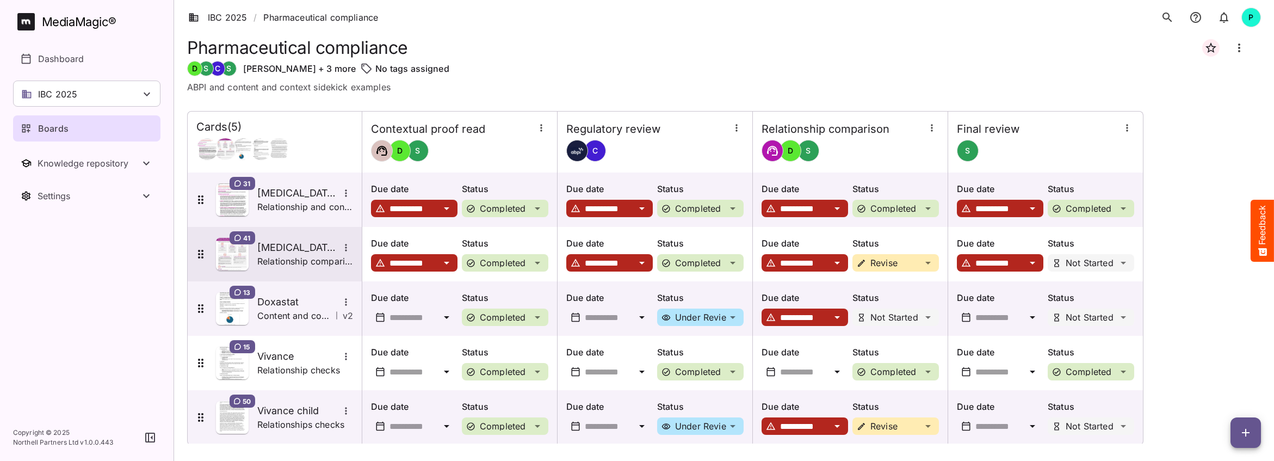
click at [302, 243] on h5 "Entyvio connect overview" at bounding box center [298, 247] width 82 height 13
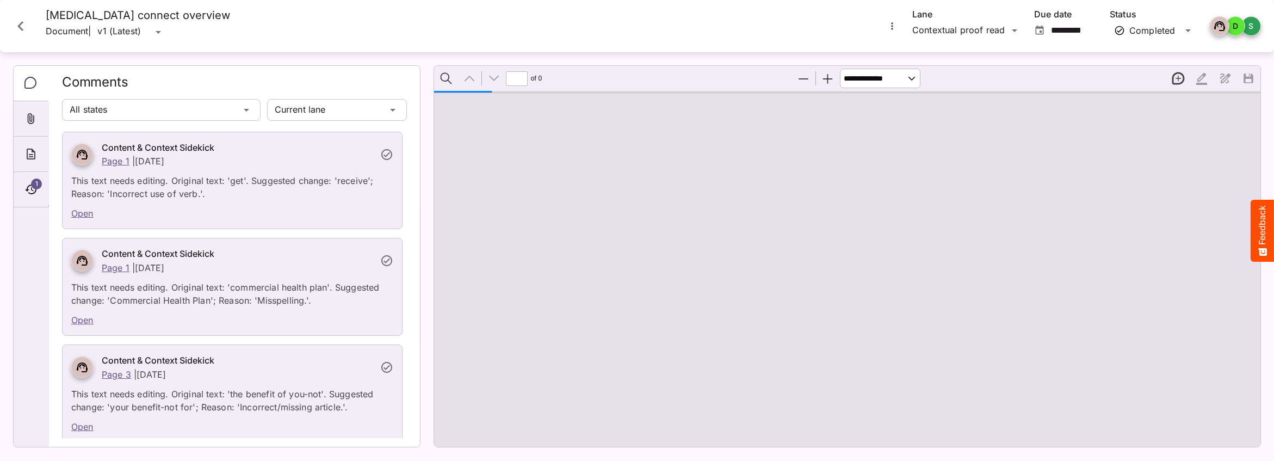
type input "*"
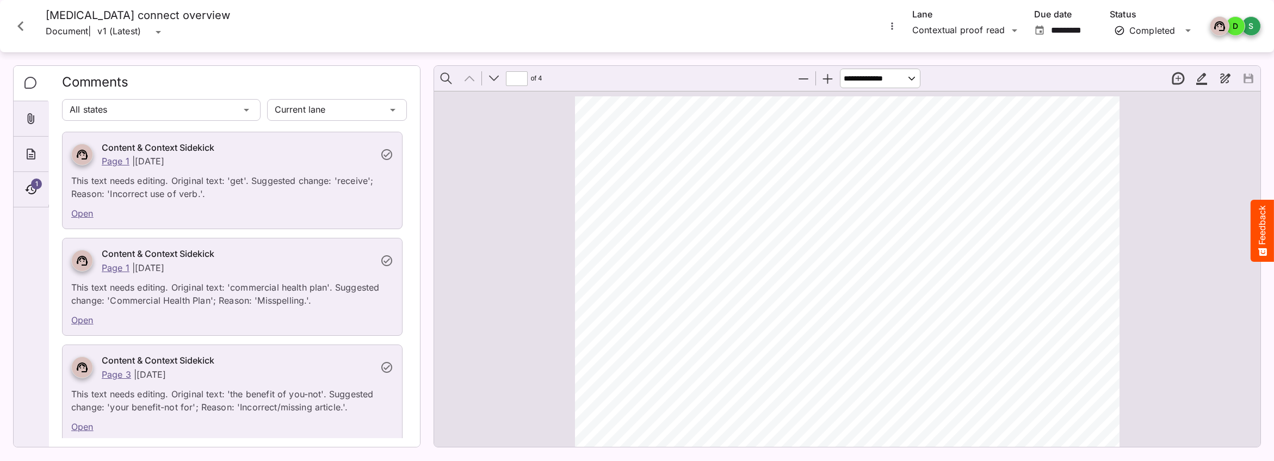
scroll to position [4, 0]
click at [23, 150] on div "About" at bounding box center [31, 154] width 35 height 35
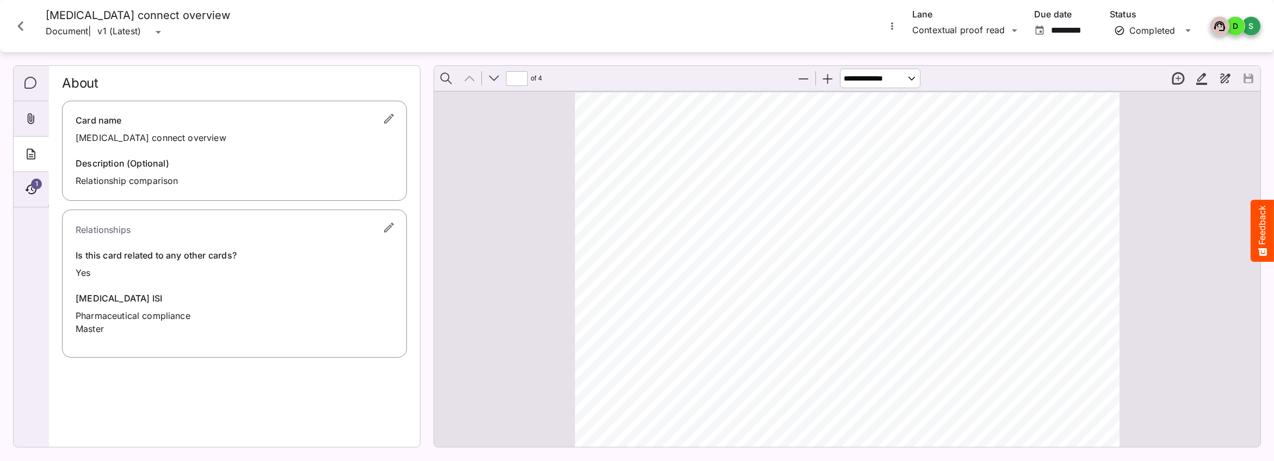
click at [23, 24] on icon "Close card" at bounding box center [21, 26] width 20 height 20
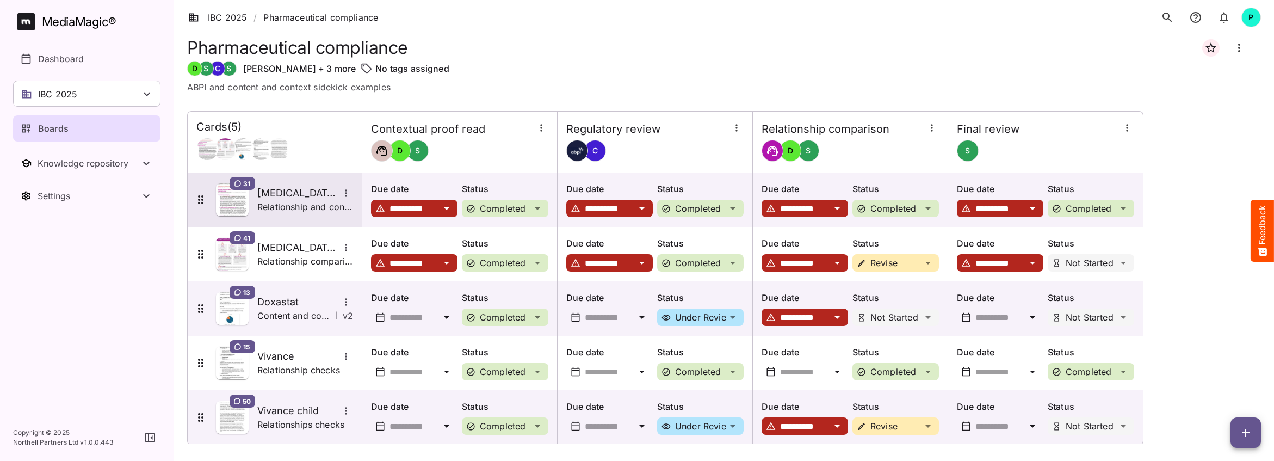
click at [301, 196] on h5 "Entyvio ISI" at bounding box center [298, 193] width 82 height 13
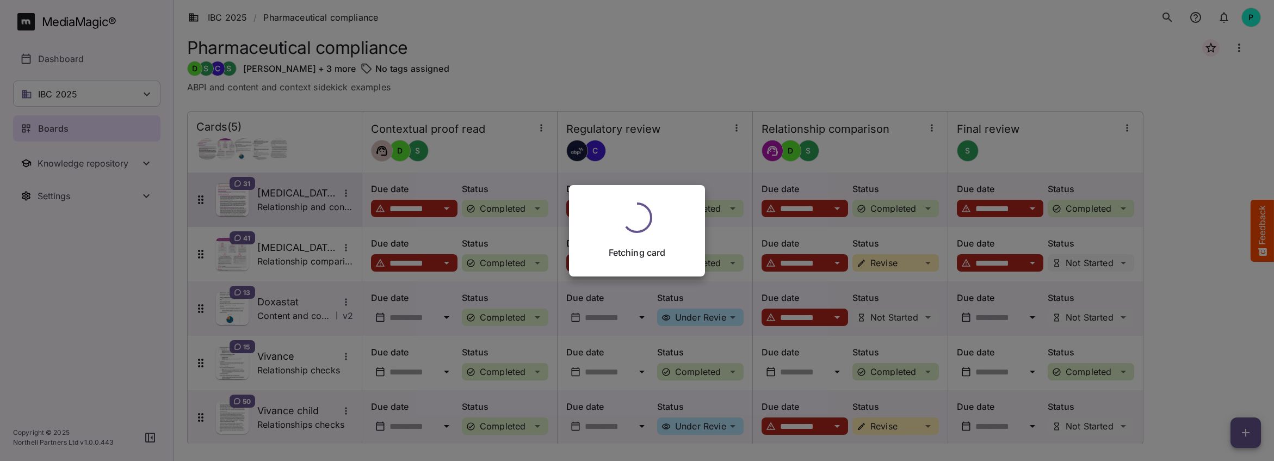
scroll to position [1, 0]
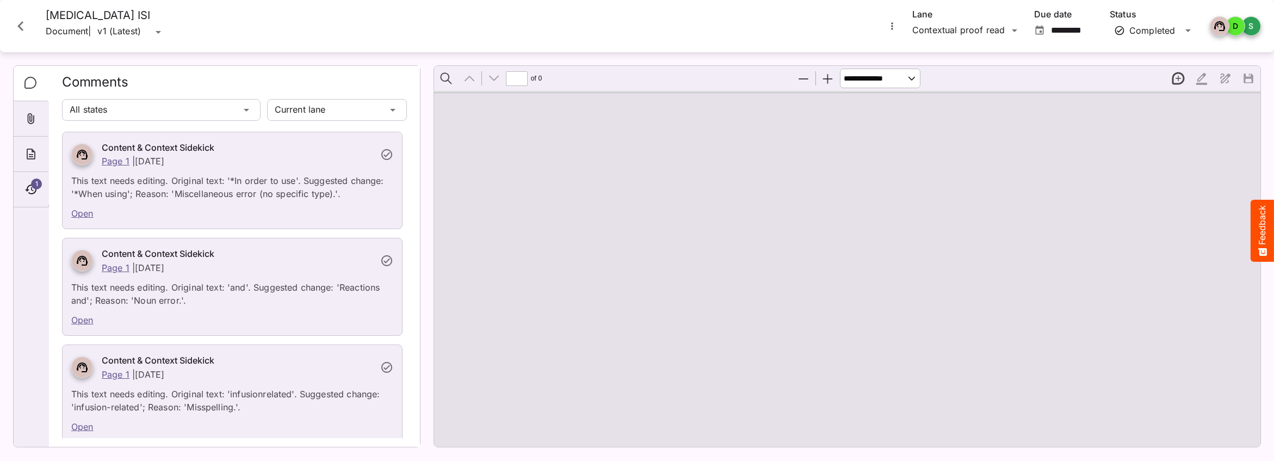
type input "*"
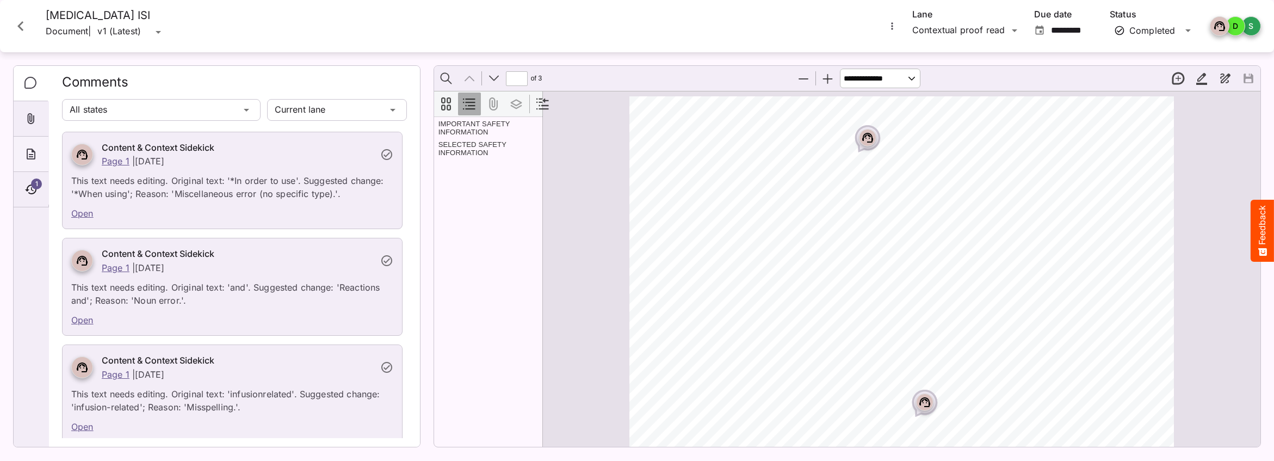
click at [32, 151] on icon "About" at bounding box center [31, 154] width 9 height 11
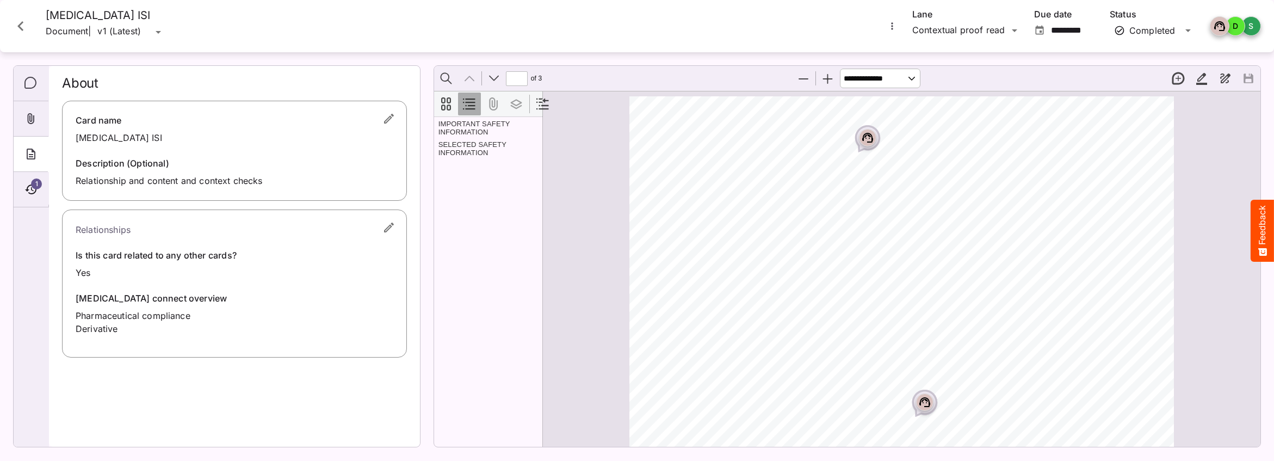
click at [28, 153] on icon "About" at bounding box center [30, 153] width 13 height 13
click at [20, 24] on icon "Close card" at bounding box center [20, 26] width 6 height 10
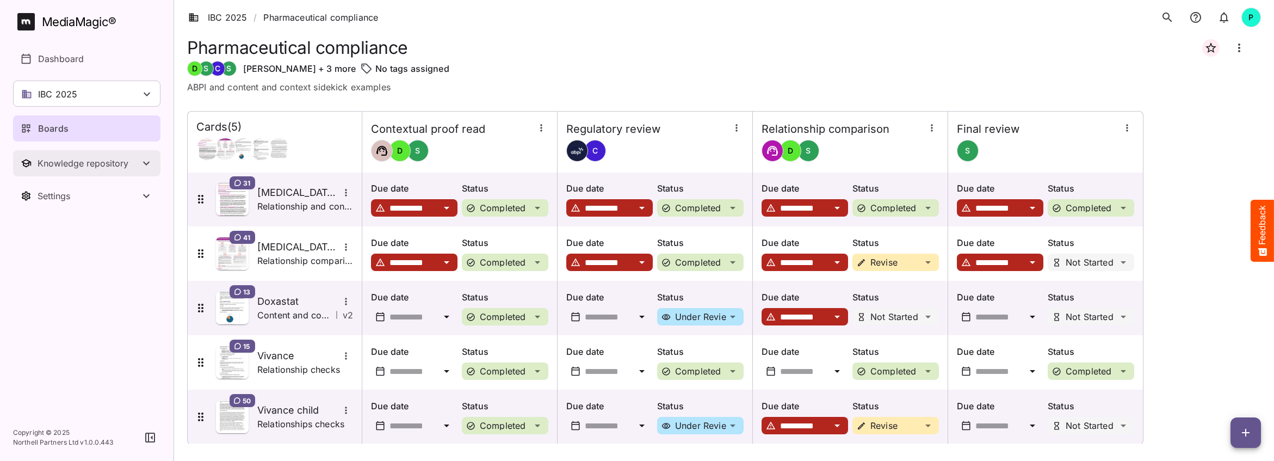
click at [116, 158] on div "Knowledge repository" at bounding box center [89, 163] width 102 height 11
click at [113, 126] on div "Boards" at bounding box center [87, 128] width 133 height 13
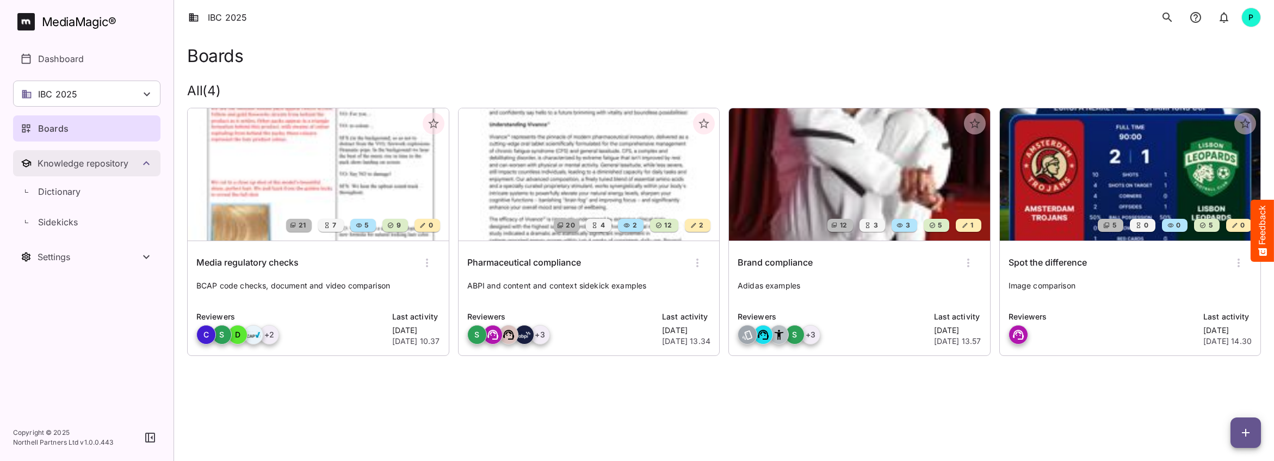
click at [133, 154] on button "Knowledge repository" at bounding box center [86, 163] width 147 height 26
click at [97, 155] on button "Knowledge repository" at bounding box center [86, 163] width 147 height 26
click at [66, 193] on p "Dictionary" at bounding box center [59, 191] width 43 height 13
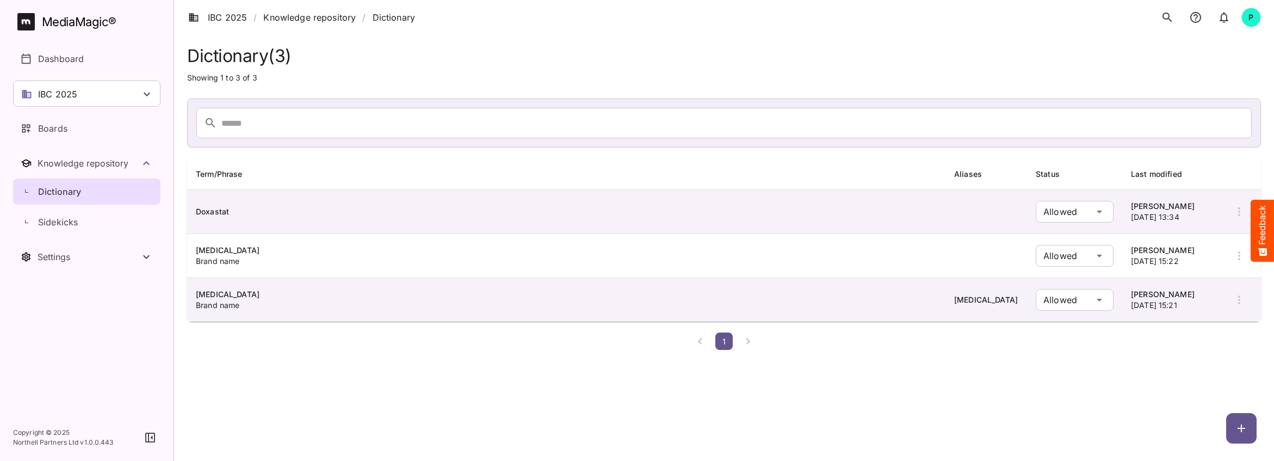
click at [128, 102] on div "IBC 2025" at bounding box center [86, 94] width 147 height 26
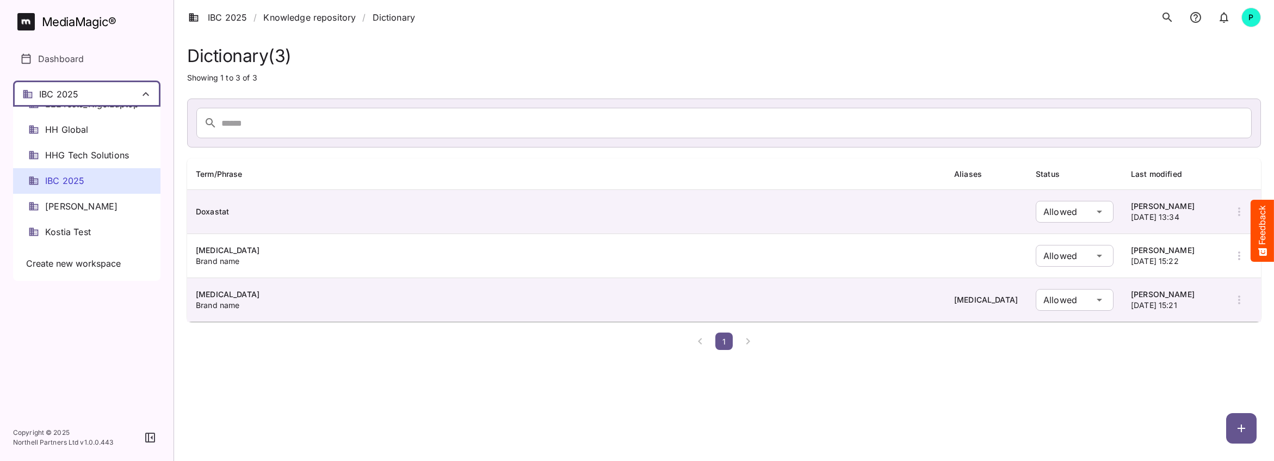
click at [85, 127] on span "HH Global" at bounding box center [67, 130] width 44 height 13
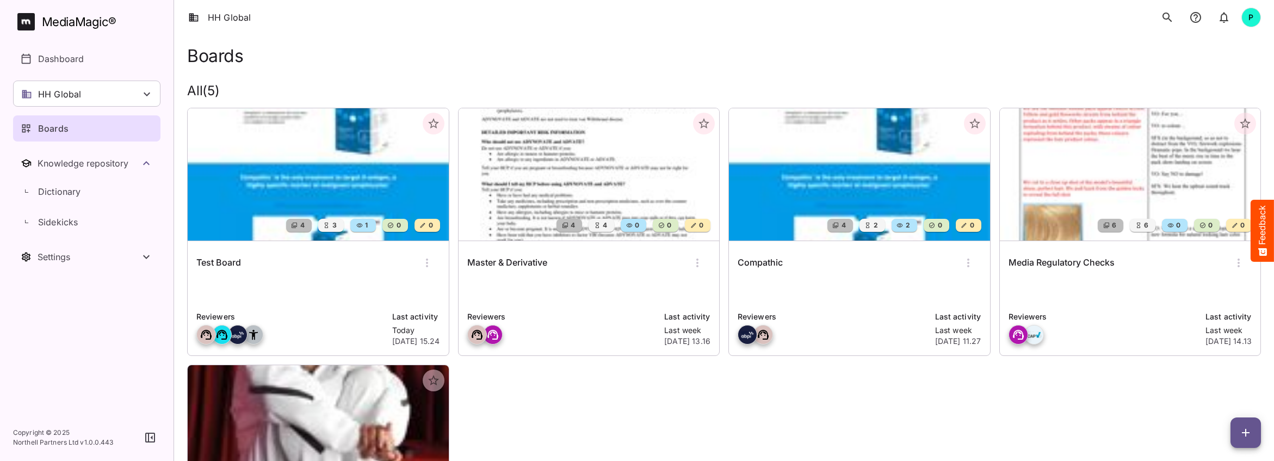
click at [351, 196] on img at bounding box center [318, 174] width 261 height 132
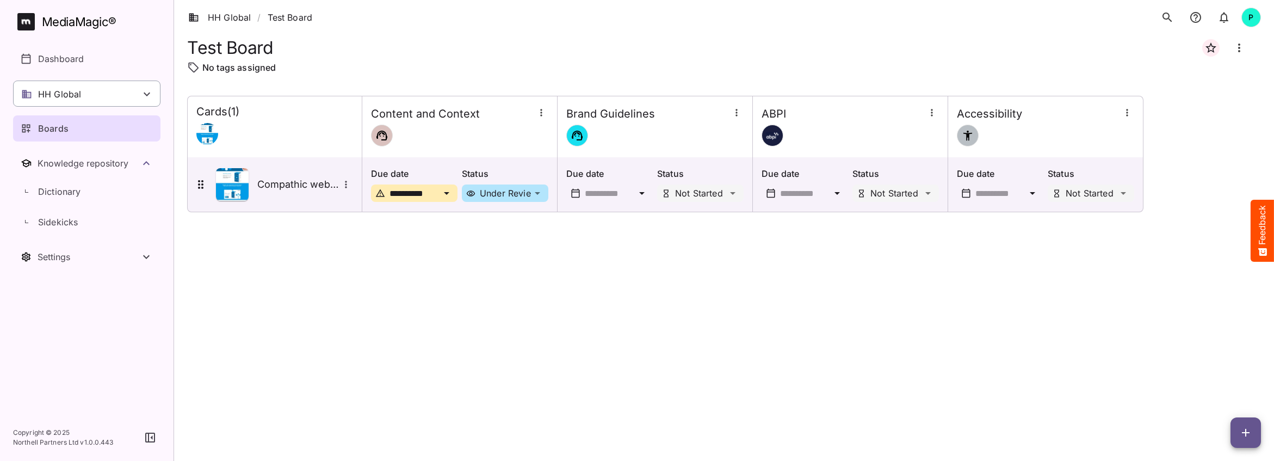
click at [134, 92] on div "HH Global" at bounding box center [86, 94] width 147 height 26
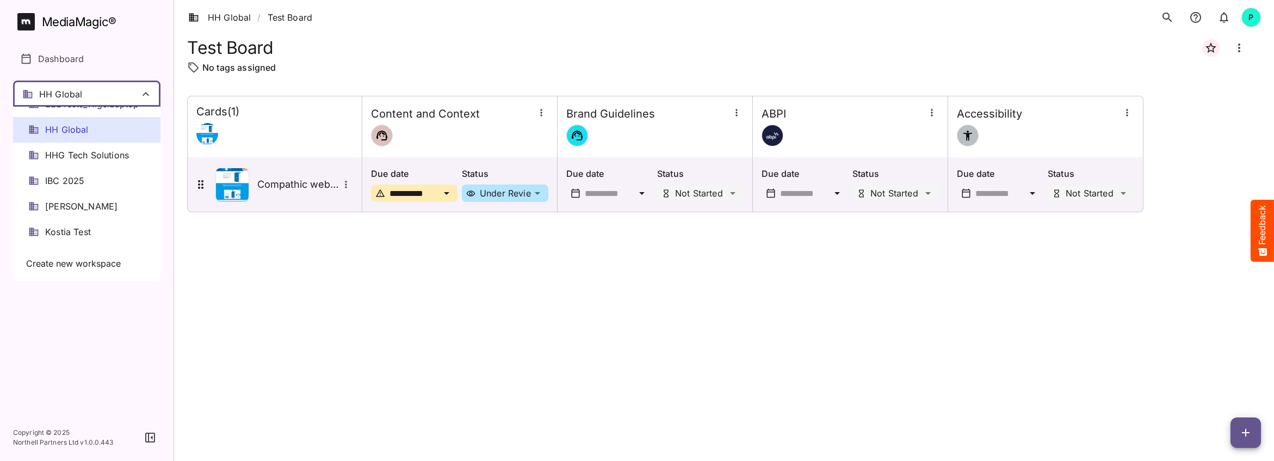
click at [91, 131] on div "HH Global" at bounding box center [86, 130] width 147 height 26
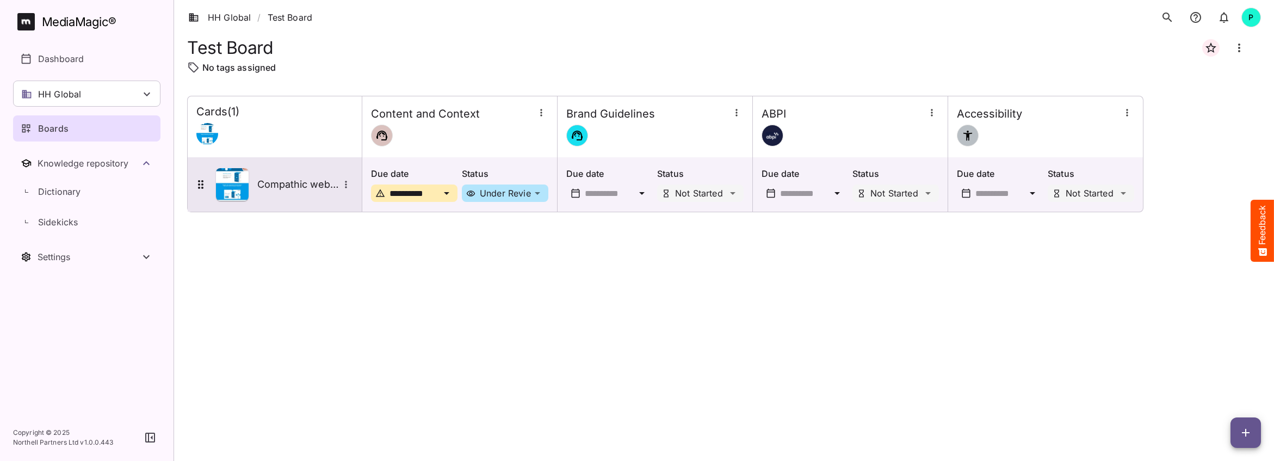
click at [291, 178] on h5 "Compathic website" at bounding box center [298, 184] width 82 height 13
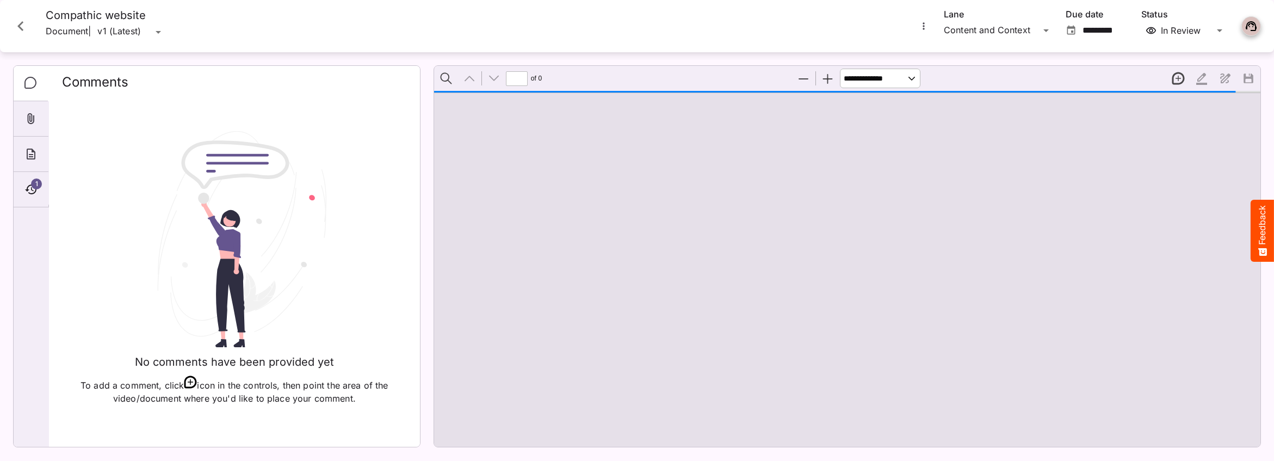
type input "*"
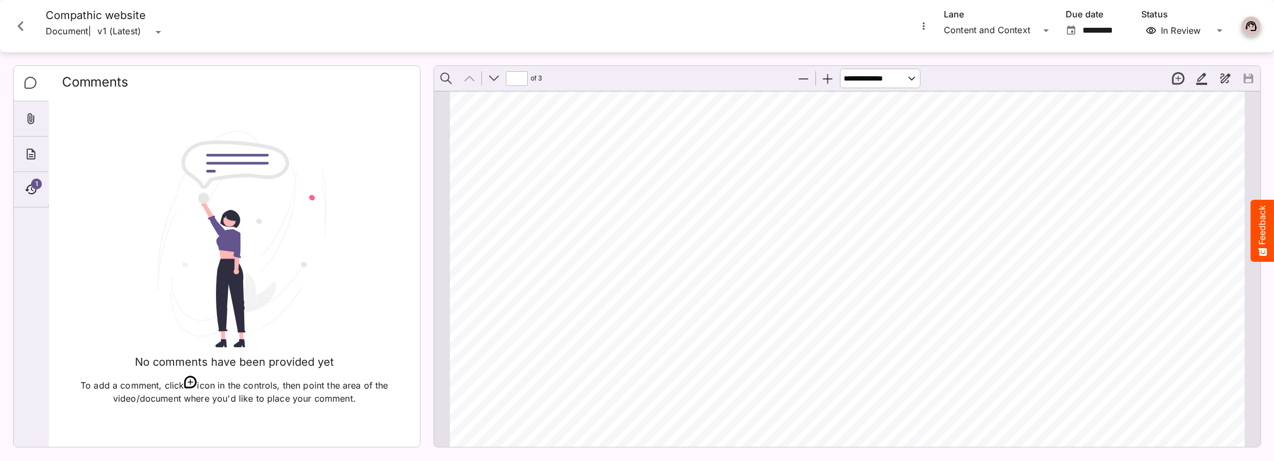
click at [19, 24] on icon "Close card" at bounding box center [20, 26] width 6 height 10
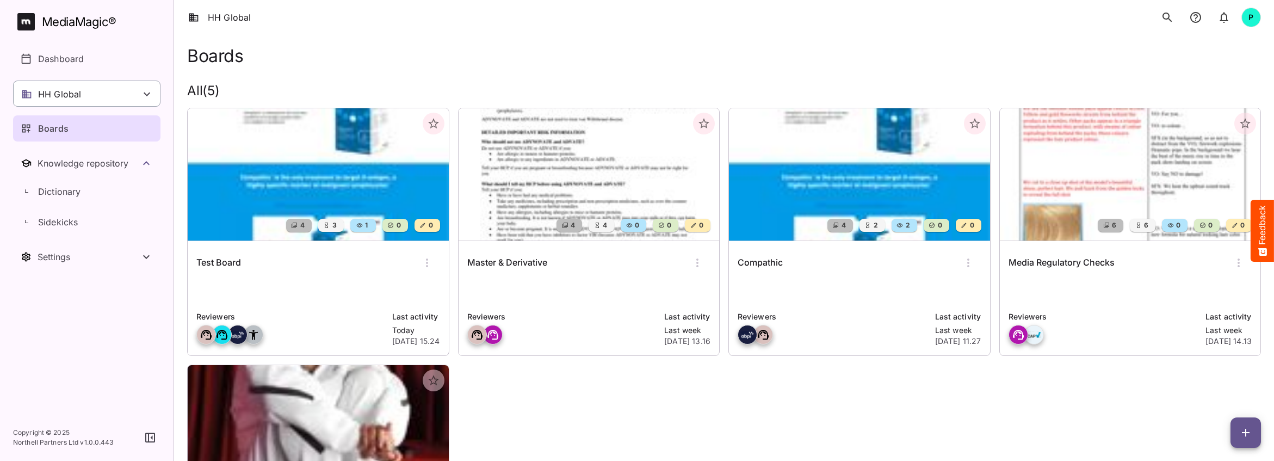
click at [76, 92] on p "HH Global" at bounding box center [59, 94] width 43 height 13
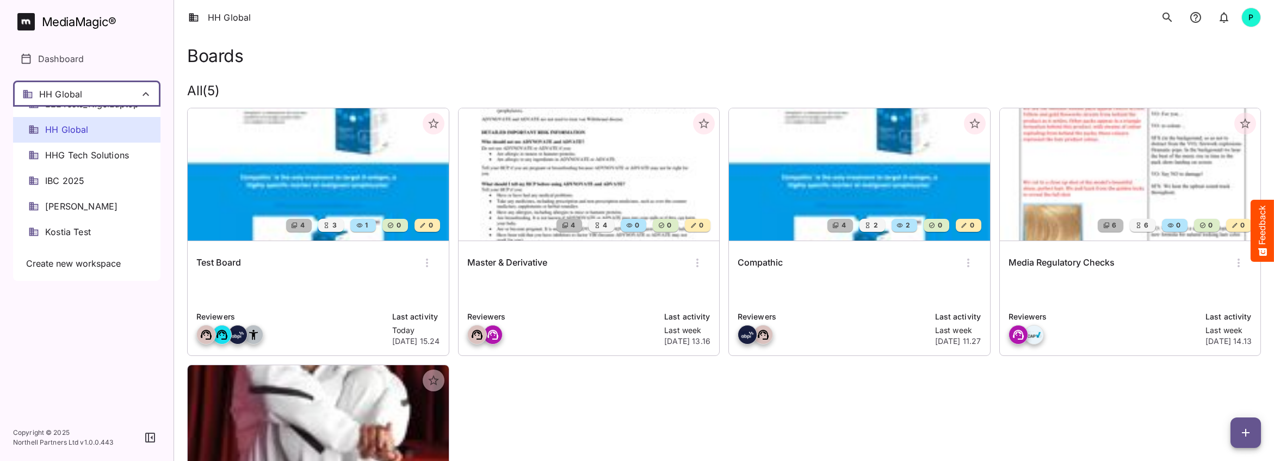
scroll to position [1, 0]
click at [76, 127] on span "HH Global" at bounding box center [67, 130] width 44 height 13
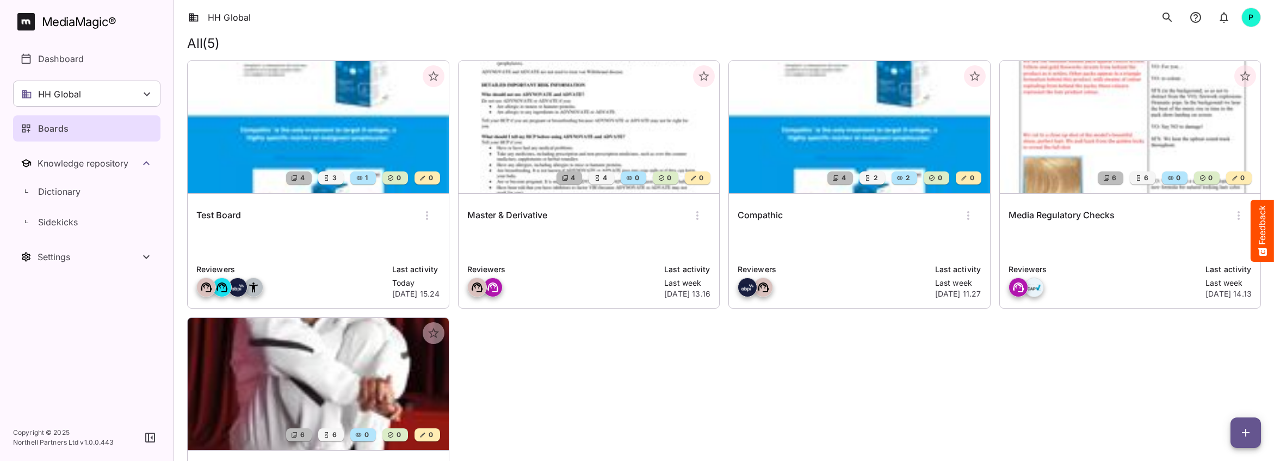
scroll to position [47, 0]
click at [273, 127] on img at bounding box center [318, 127] width 261 height 132
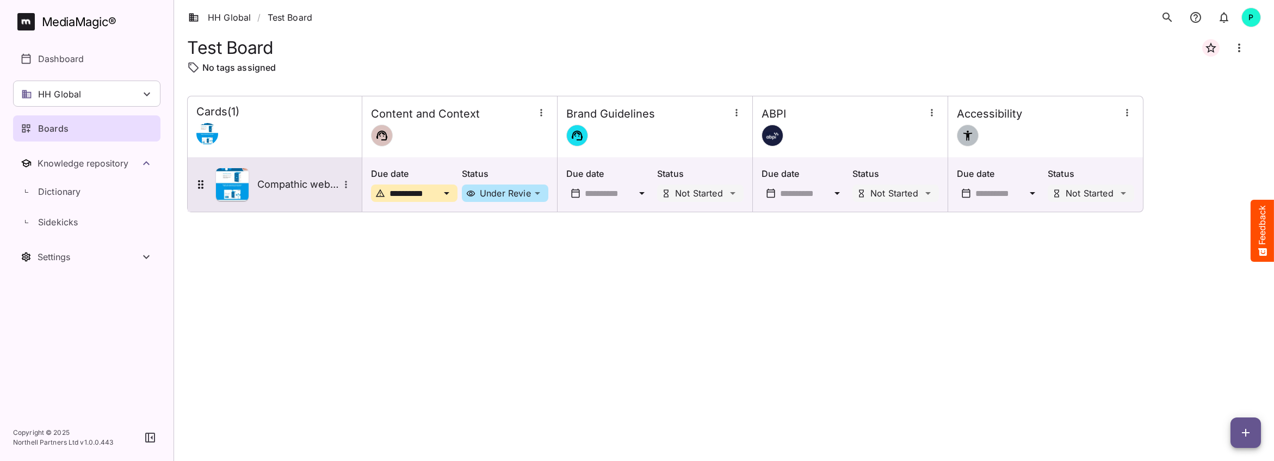
click at [282, 178] on h5 "Compathic website" at bounding box center [298, 184] width 82 height 13
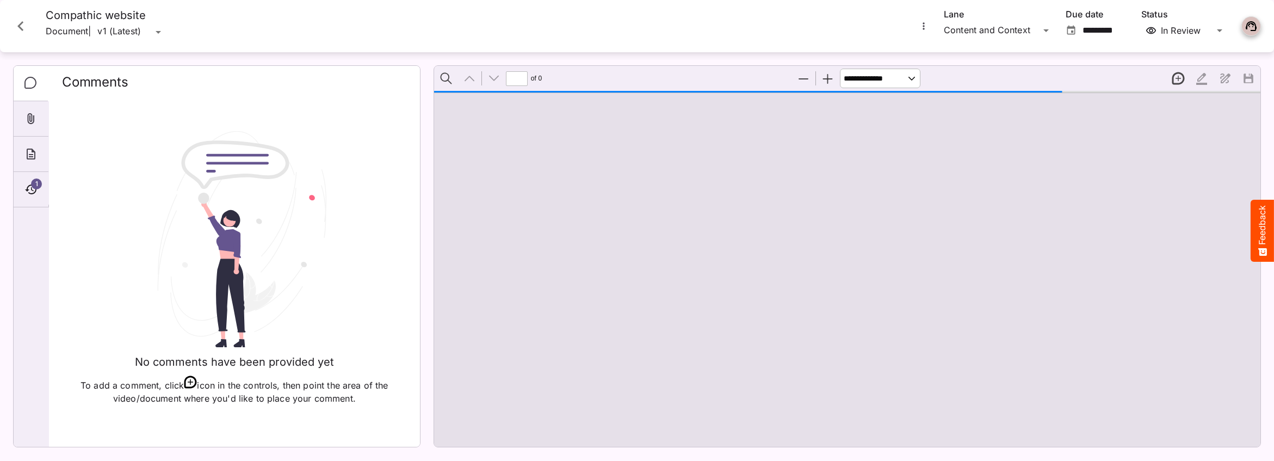
type input "*"
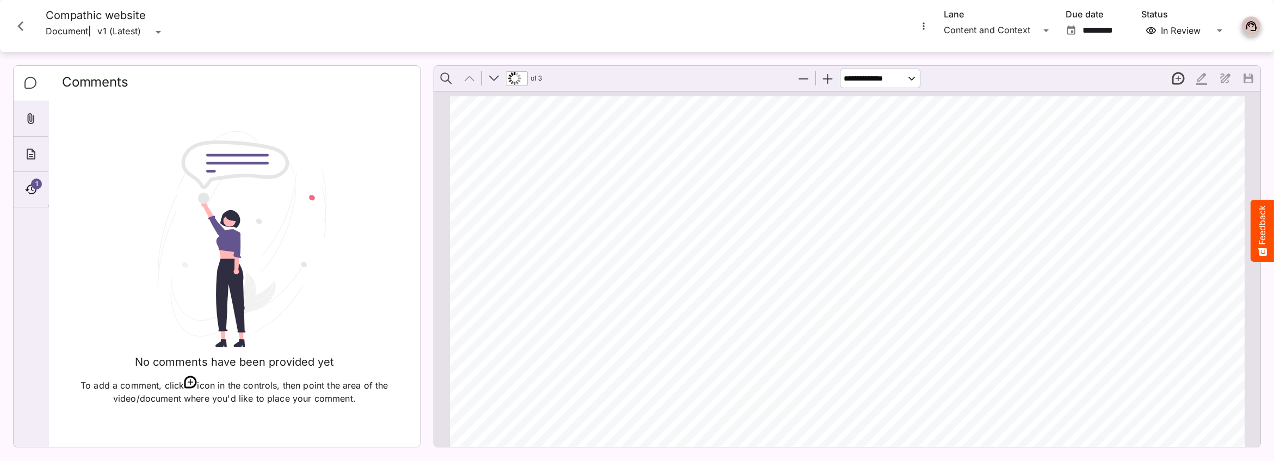
scroll to position [795, 0]
click at [923, 27] on icon "More options for Compathic website" at bounding box center [923, 26] width 11 height 11
click at [960, 53] on p "Upload new version" at bounding box center [972, 52] width 84 height 13
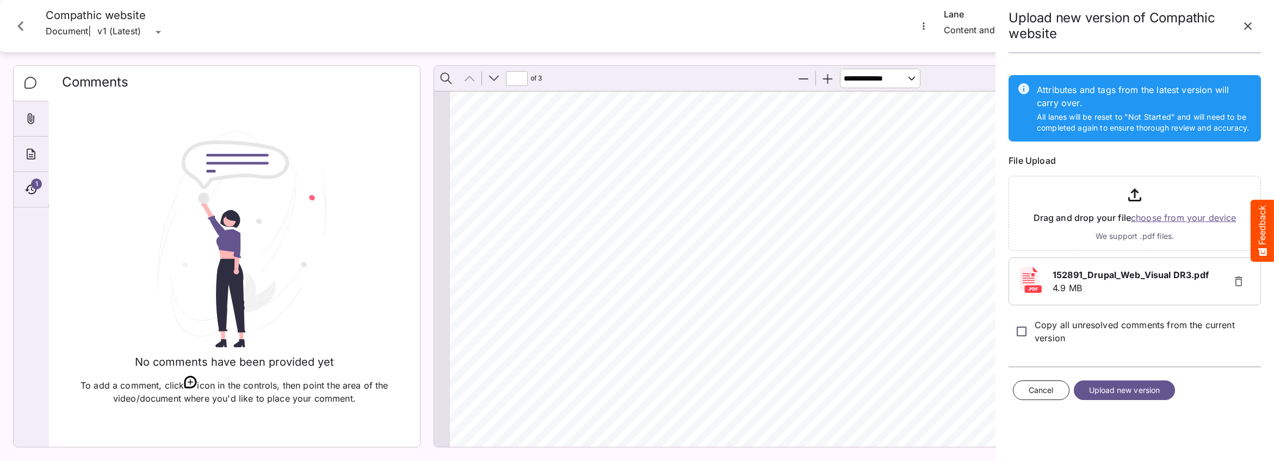
click at [1127, 387] on span "Upload new version" at bounding box center [1124, 391] width 71 height 14
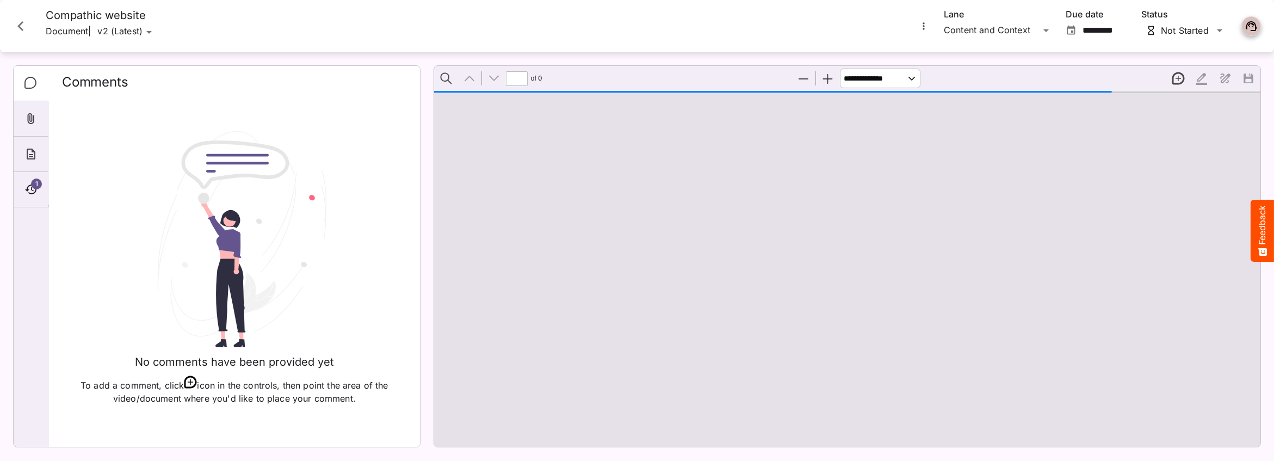
type input "*"
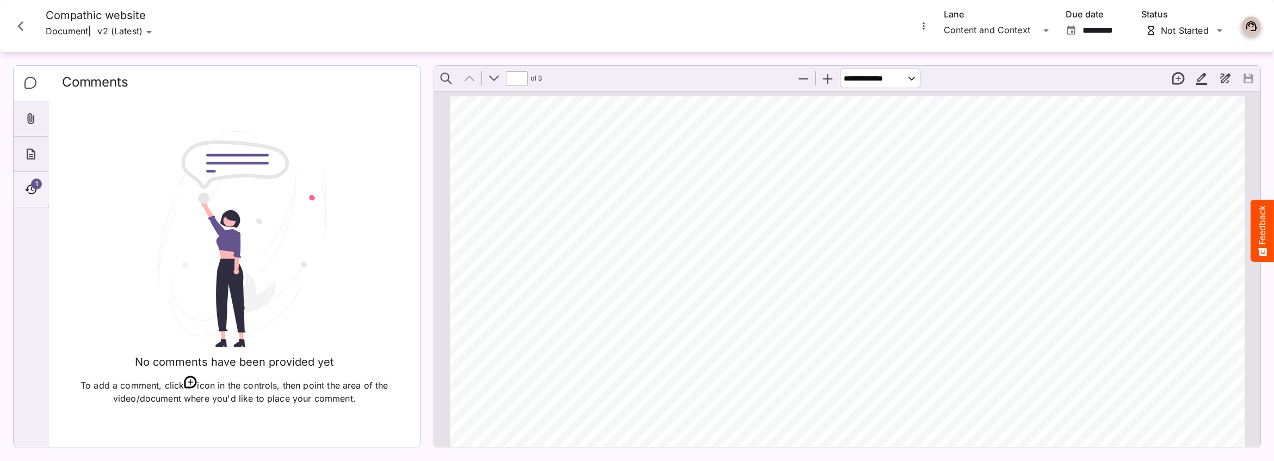
click at [36, 186] on span "1" at bounding box center [36, 183] width 11 height 11
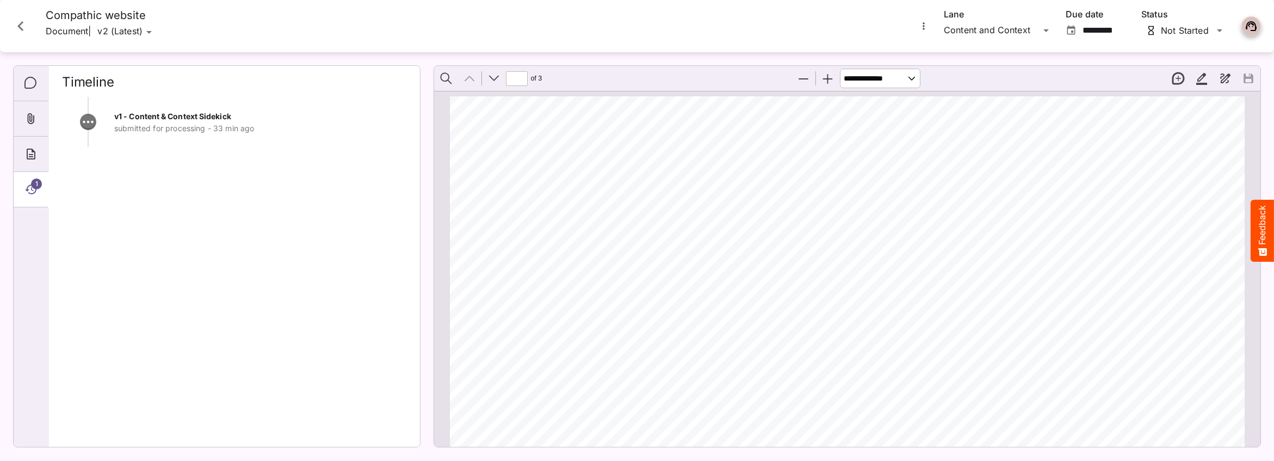
click at [32, 183] on span "1" at bounding box center [36, 183] width 11 height 11
